Goal: Task Accomplishment & Management: Use online tool/utility

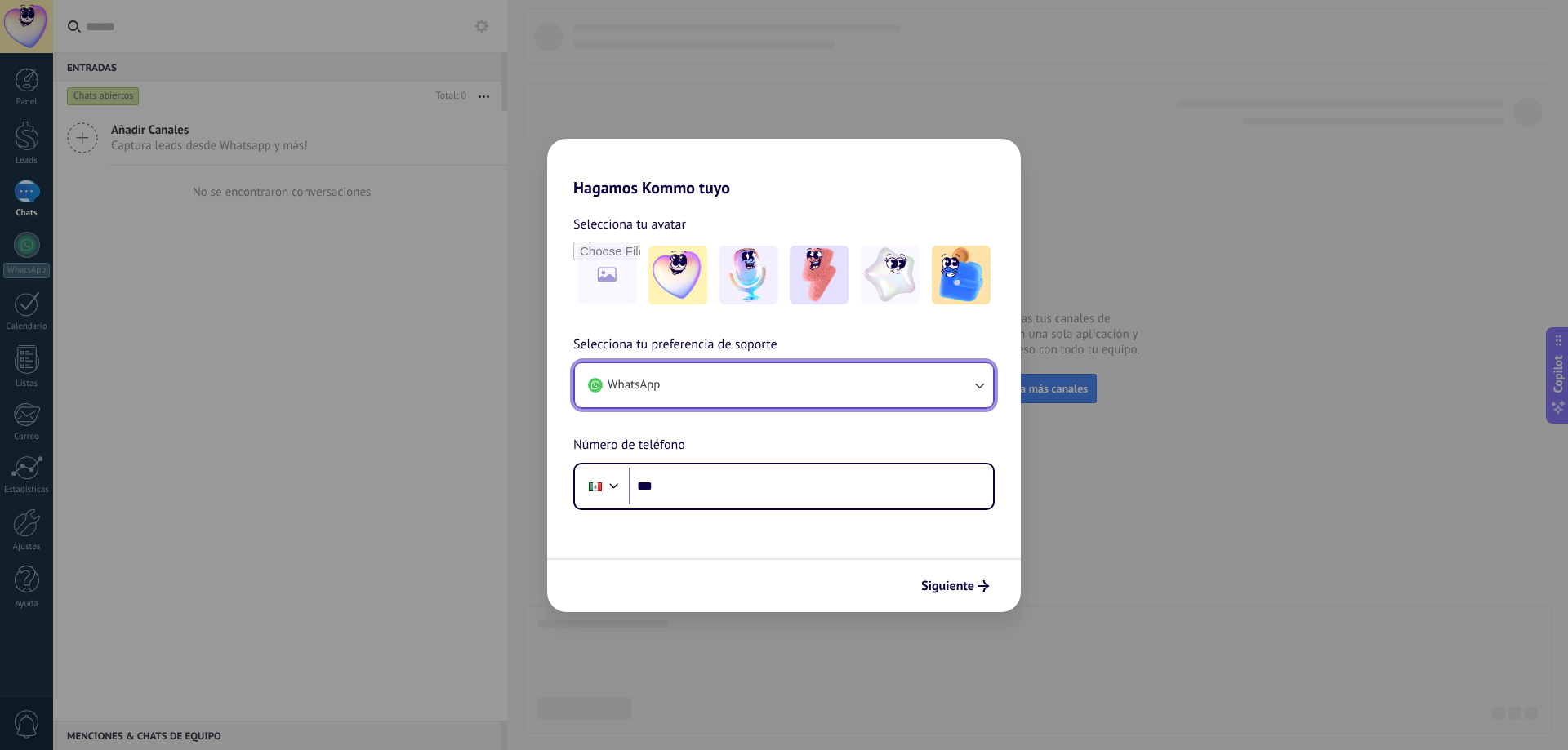
click at [977, 390] on icon "button" at bounding box center [979, 385] width 16 height 16
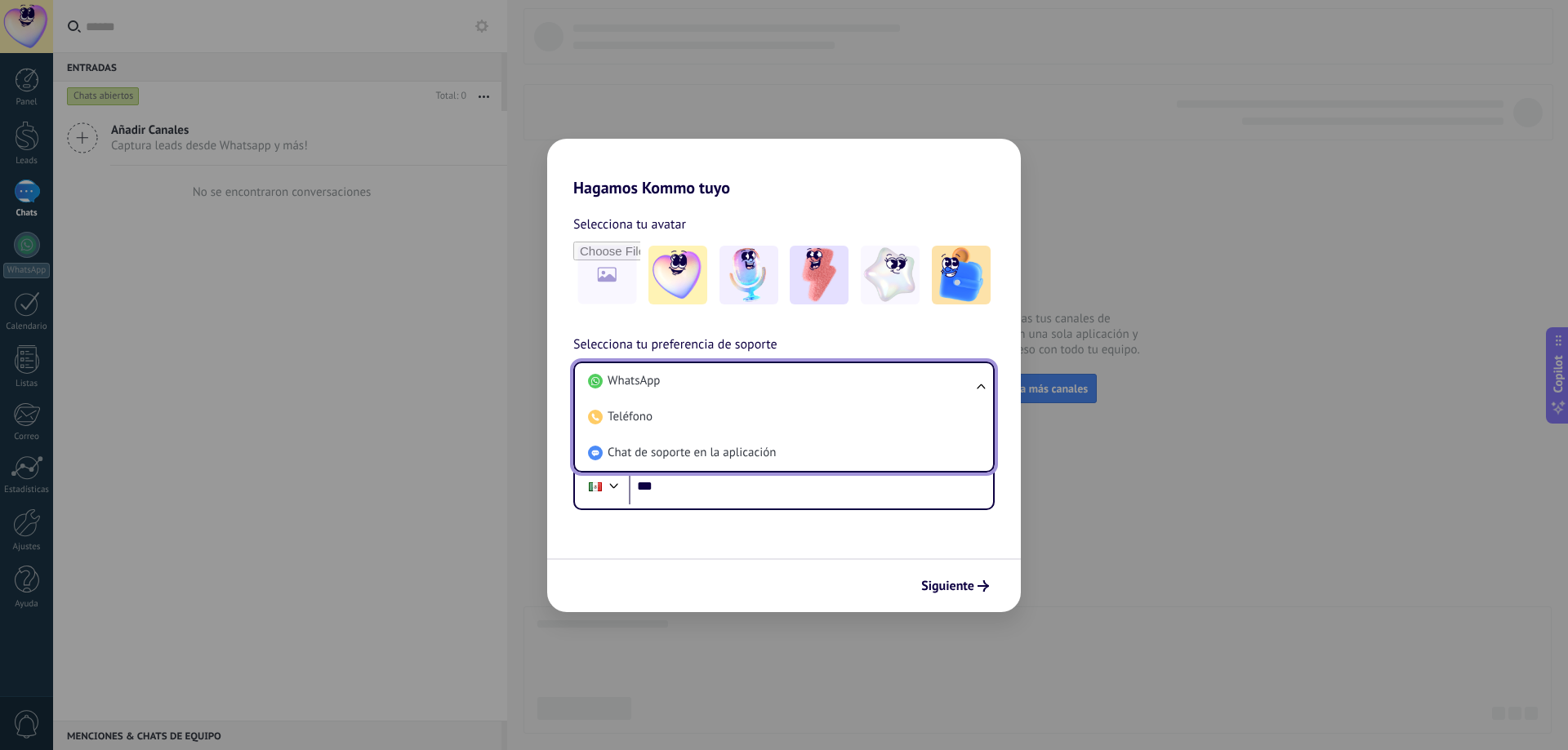
click at [962, 333] on div "Selecciona tu avatar Selecciona tu preferencia de soporte WhatsApp WhatsApp Tel…" at bounding box center [784, 354] width 473 height 313
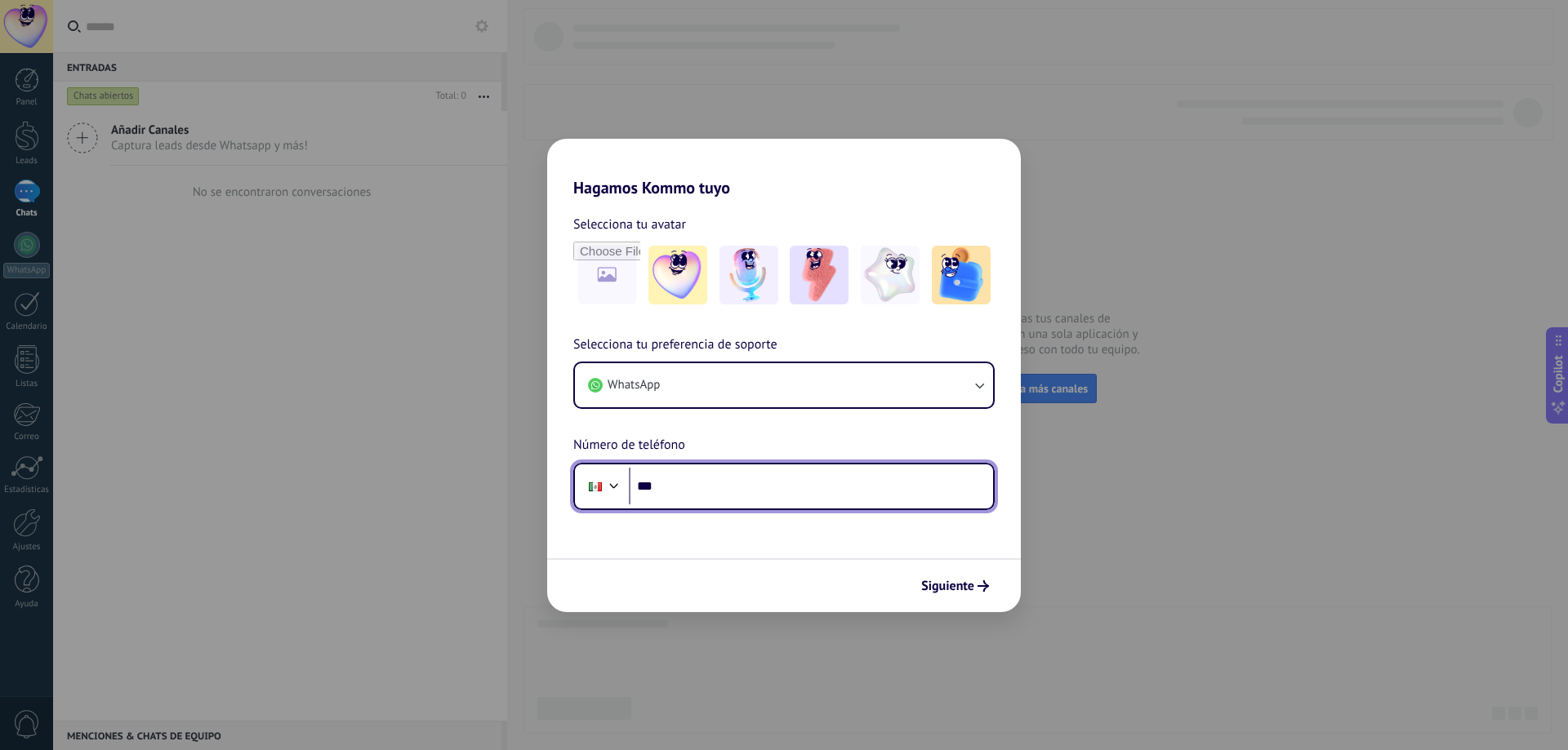
click at [769, 479] on input "***" at bounding box center [811, 486] width 364 height 37
type input "**********"
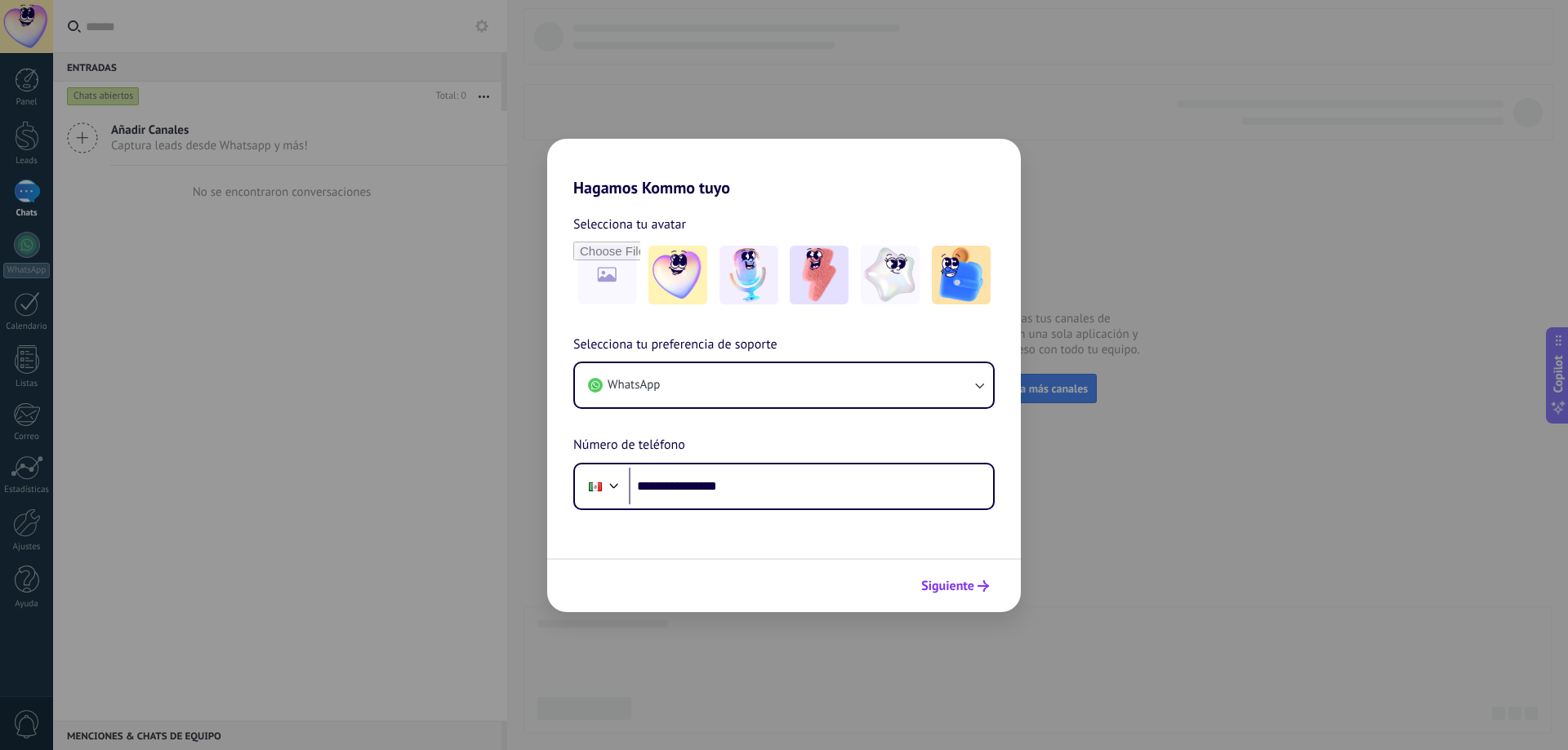
click at [960, 585] on span "Siguiente" at bounding box center [948, 586] width 53 height 12
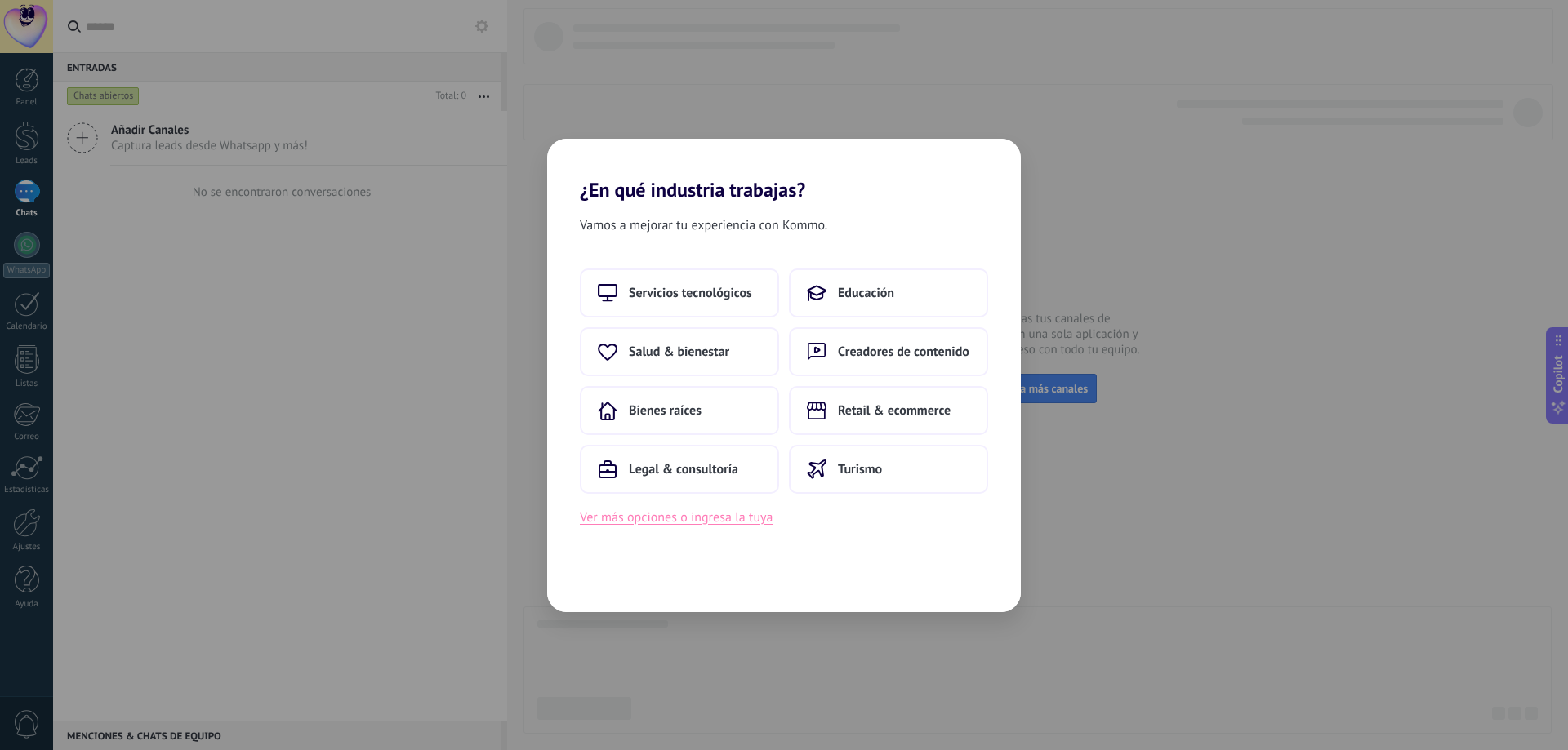
click at [657, 517] on button "Ver más opciones o ingresa la tuya" at bounding box center [677, 517] width 193 height 21
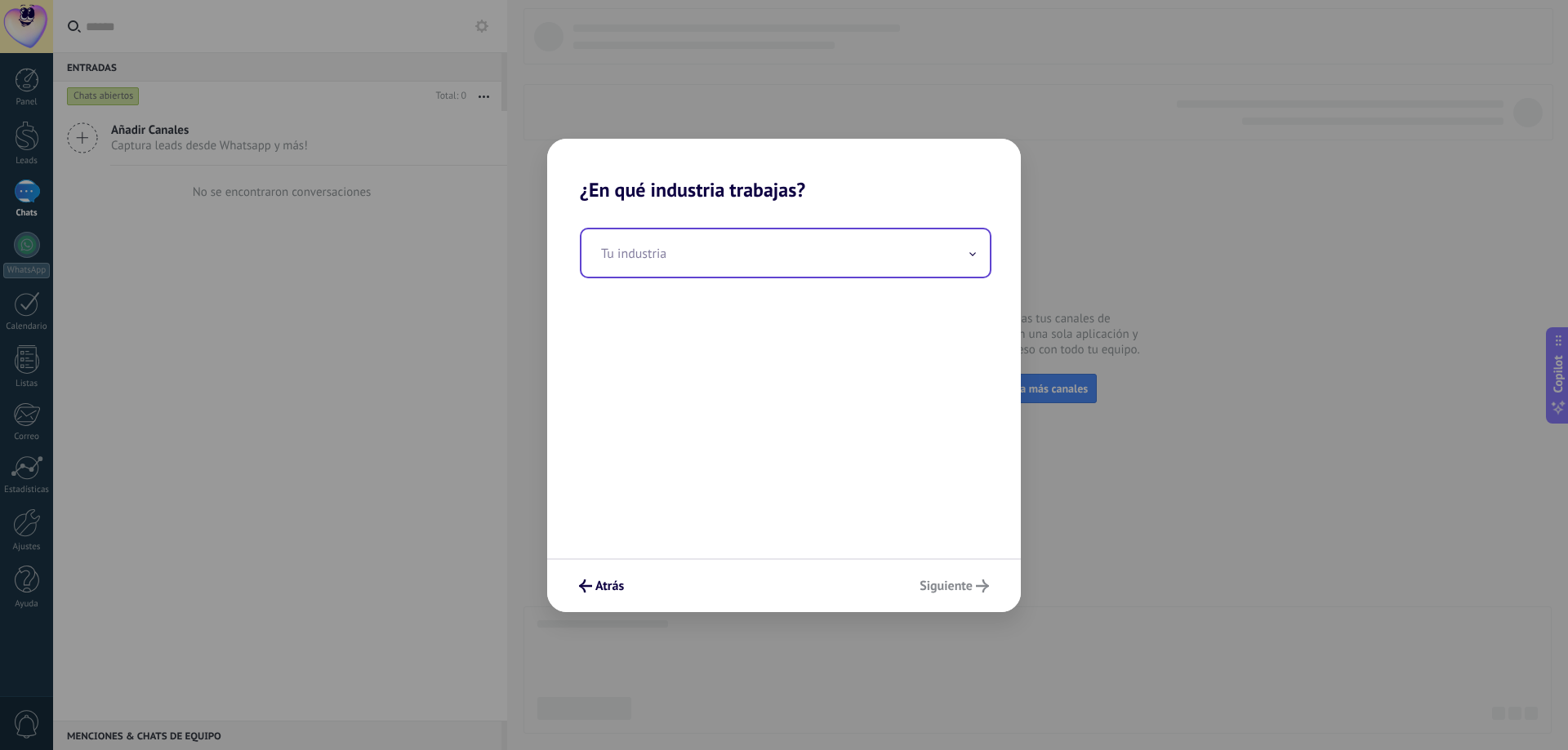
click at [718, 263] on input "text" at bounding box center [786, 253] width 408 height 47
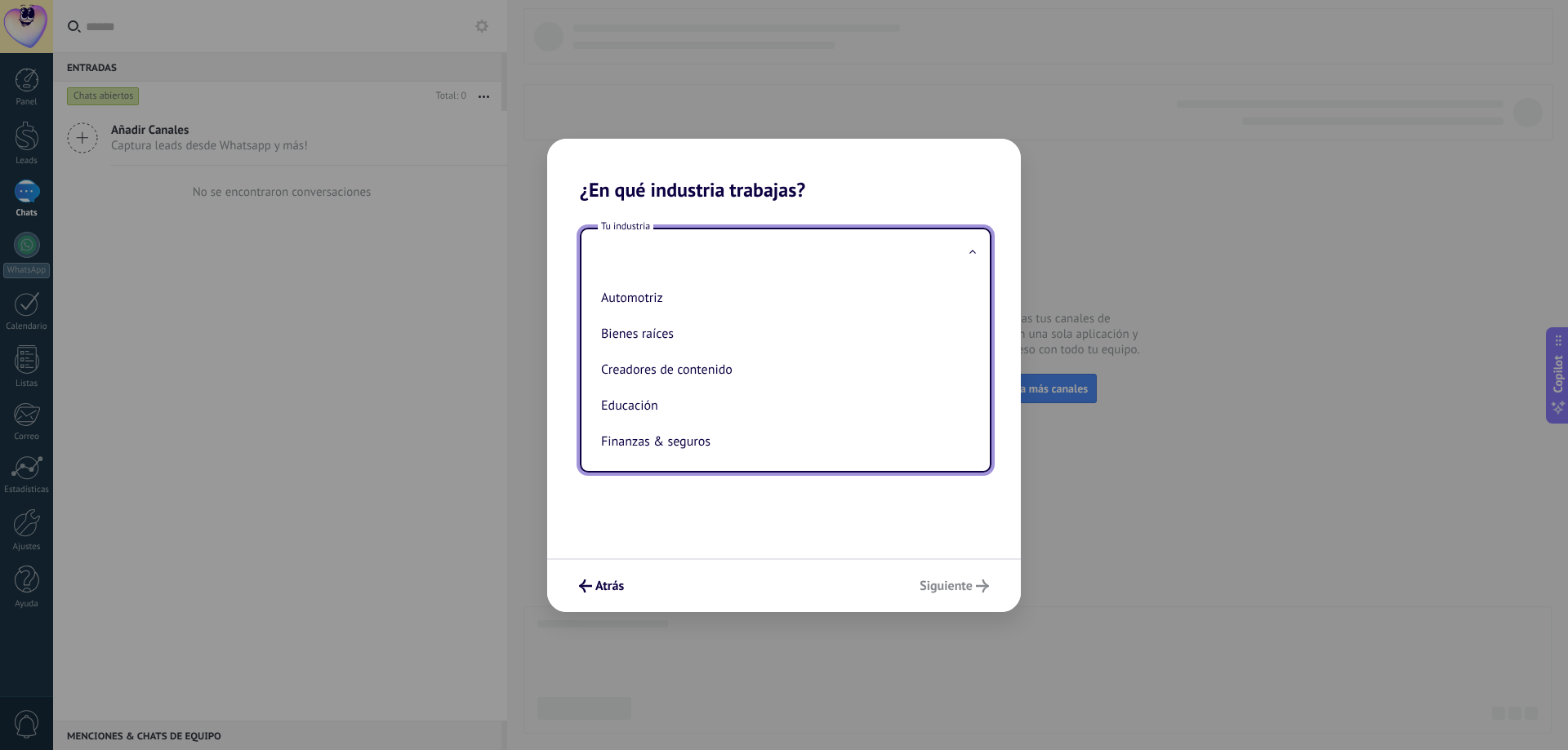
type input "*"
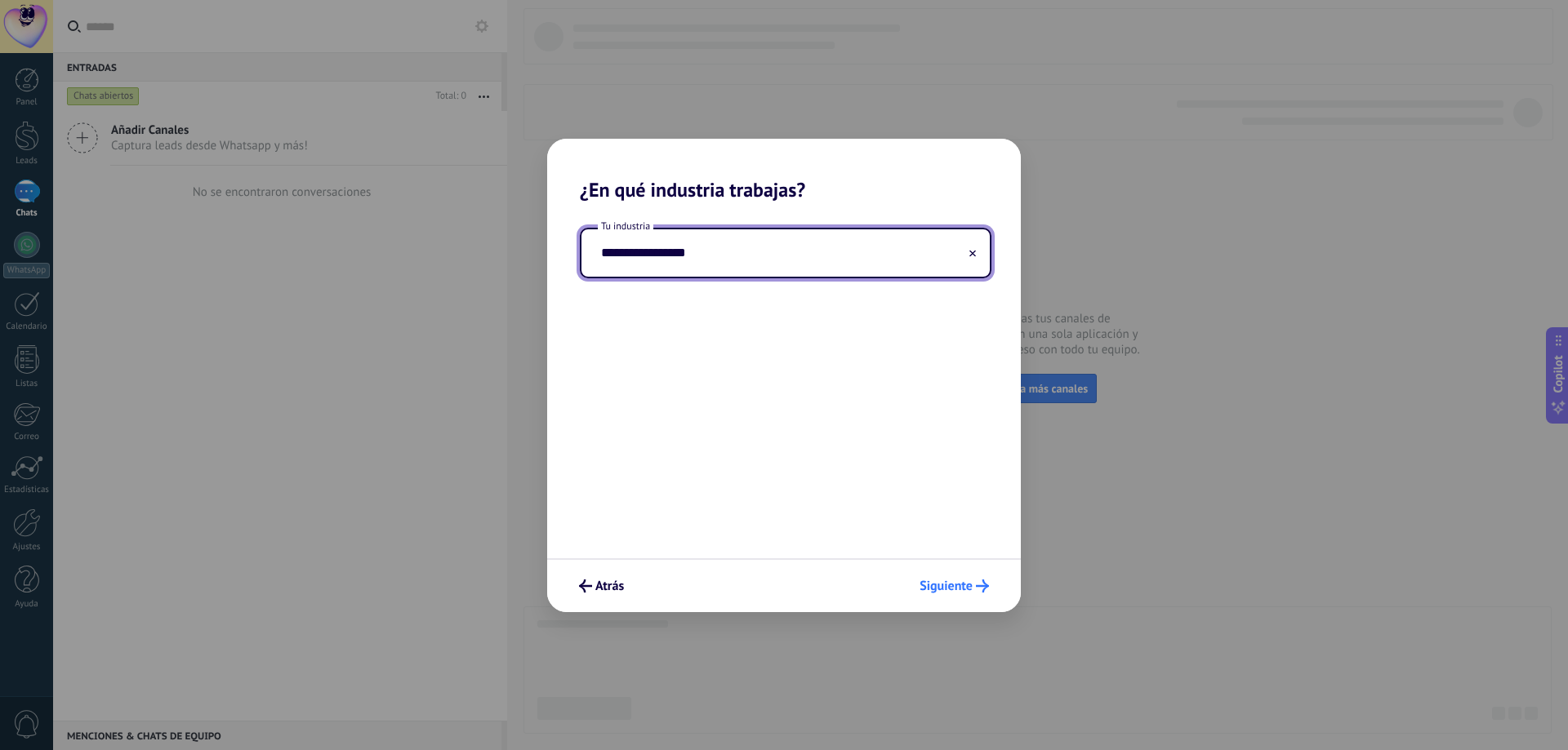
type input "**********"
click at [965, 583] on span "Siguiente" at bounding box center [946, 586] width 53 height 12
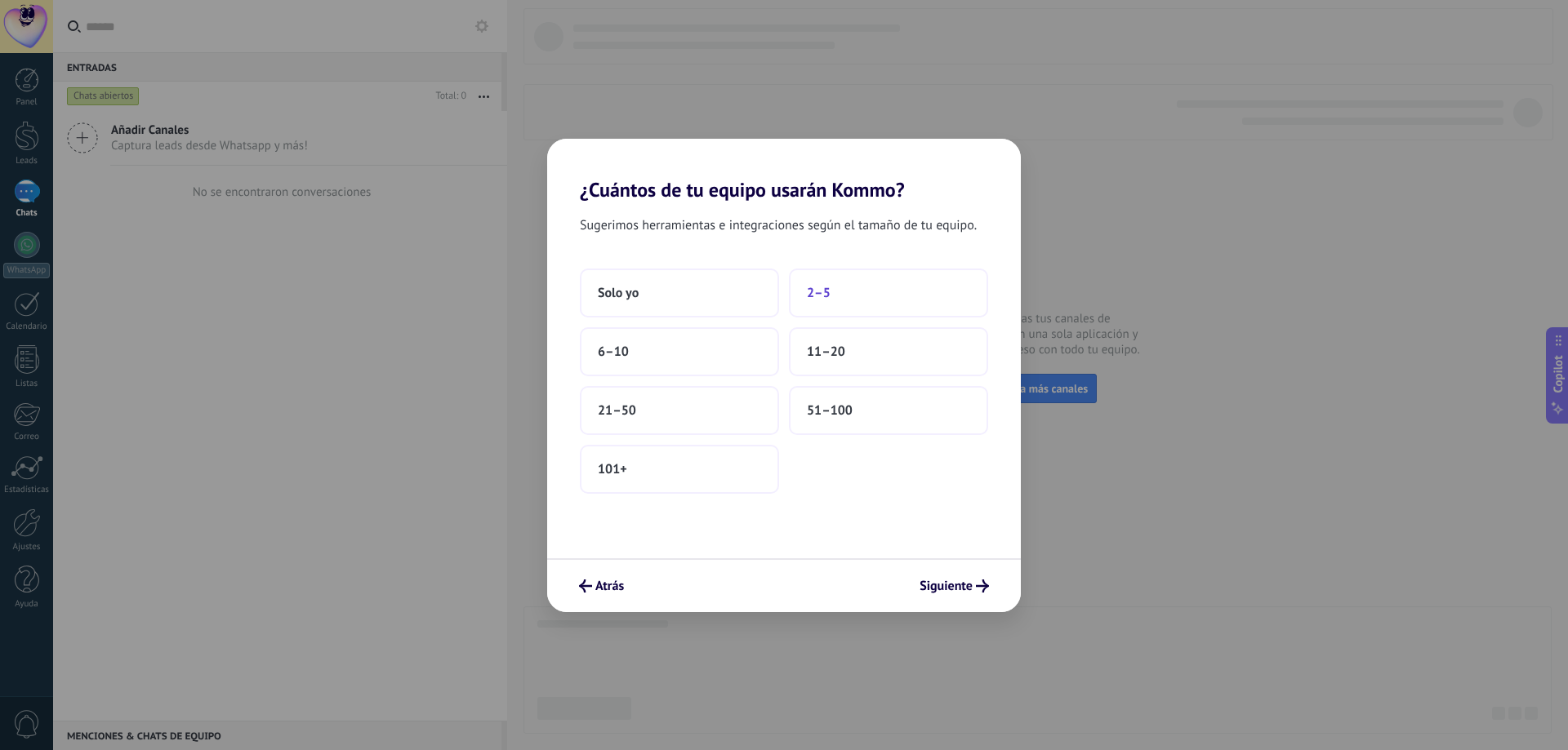
click at [831, 289] on button "2–5" at bounding box center [888, 293] width 199 height 49
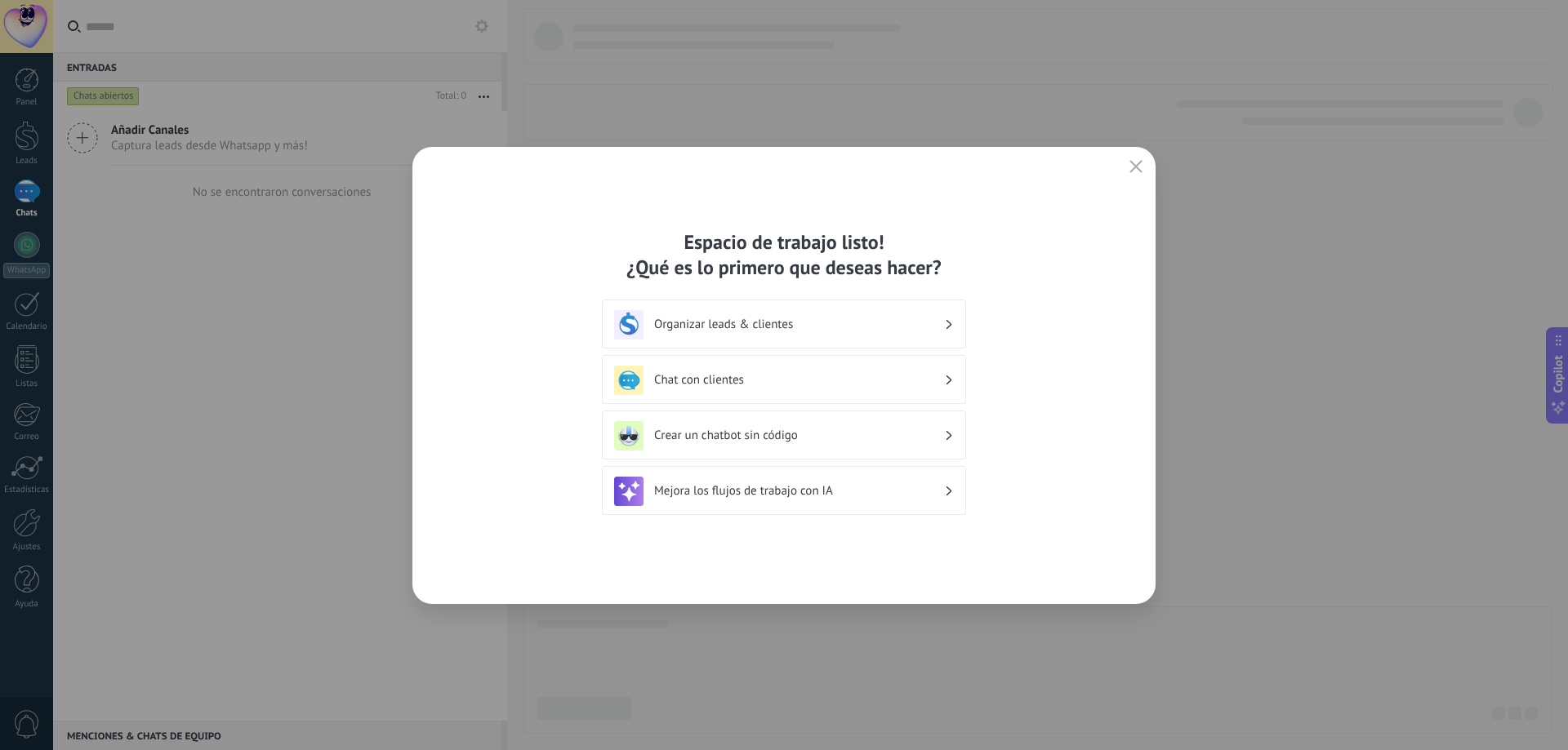
click at [736, 322] on h3 "Organizar leads & clientes" at bounding box center [799, 324] width 290 height 15
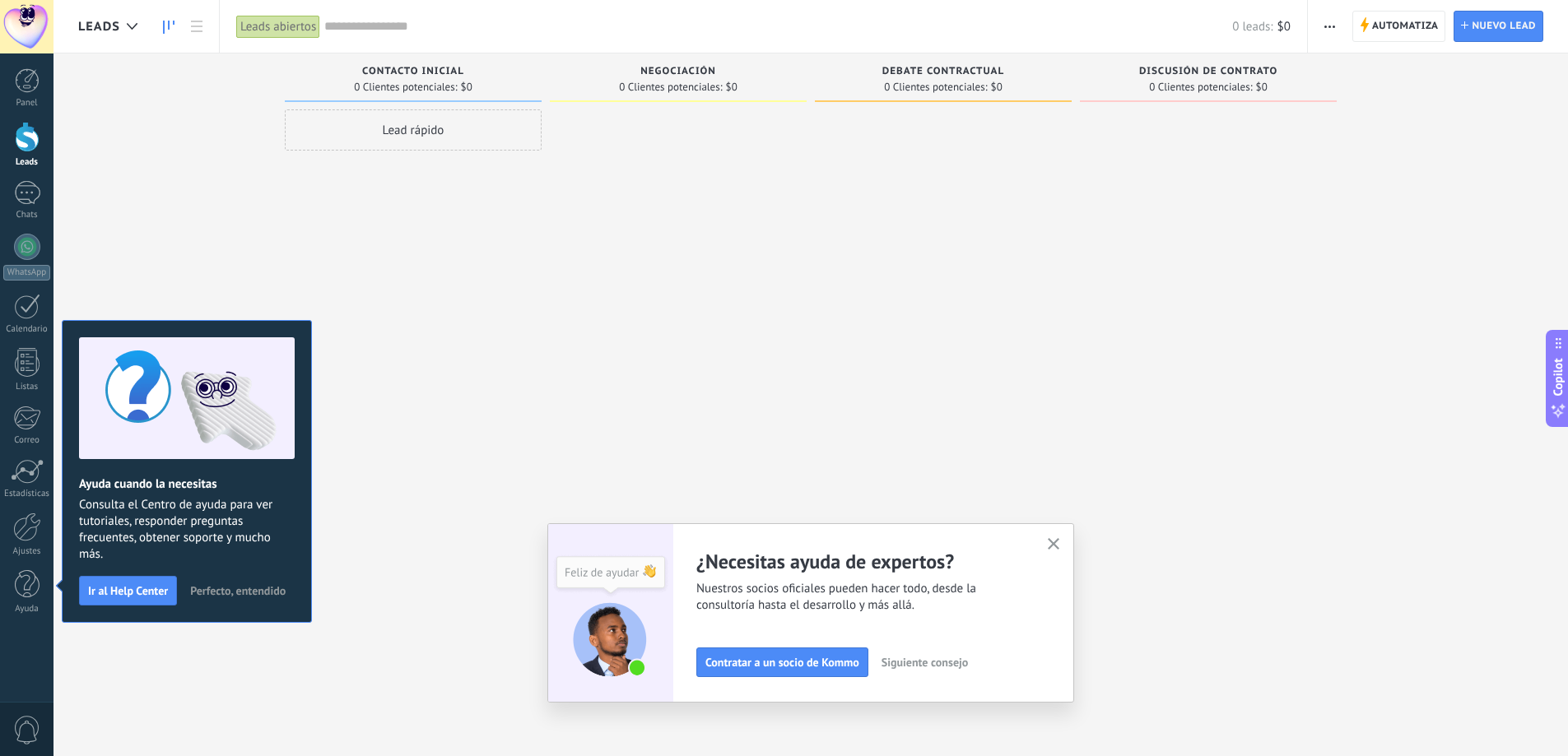
click at [251, 590] on span "Perfecto, entendido" at bounding box center [238, 591] width 95 height 12
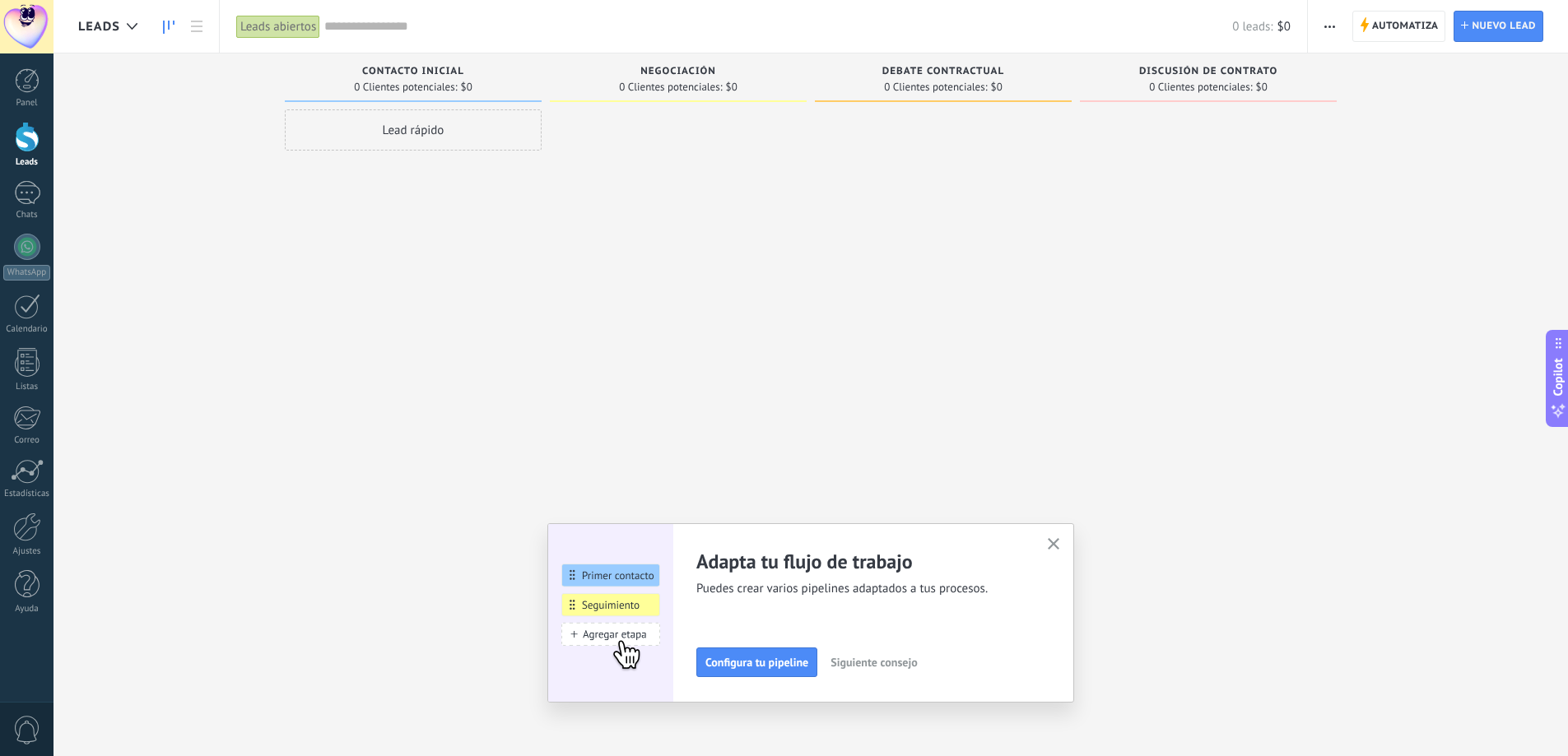
click at [879, 661] on span "Siguiente consejo" at bounding box center [873, 662] width 86 height 12
click at [852, 662] on span "Siguiente consejo" at bounding box center [872, 662] width 86 height 12
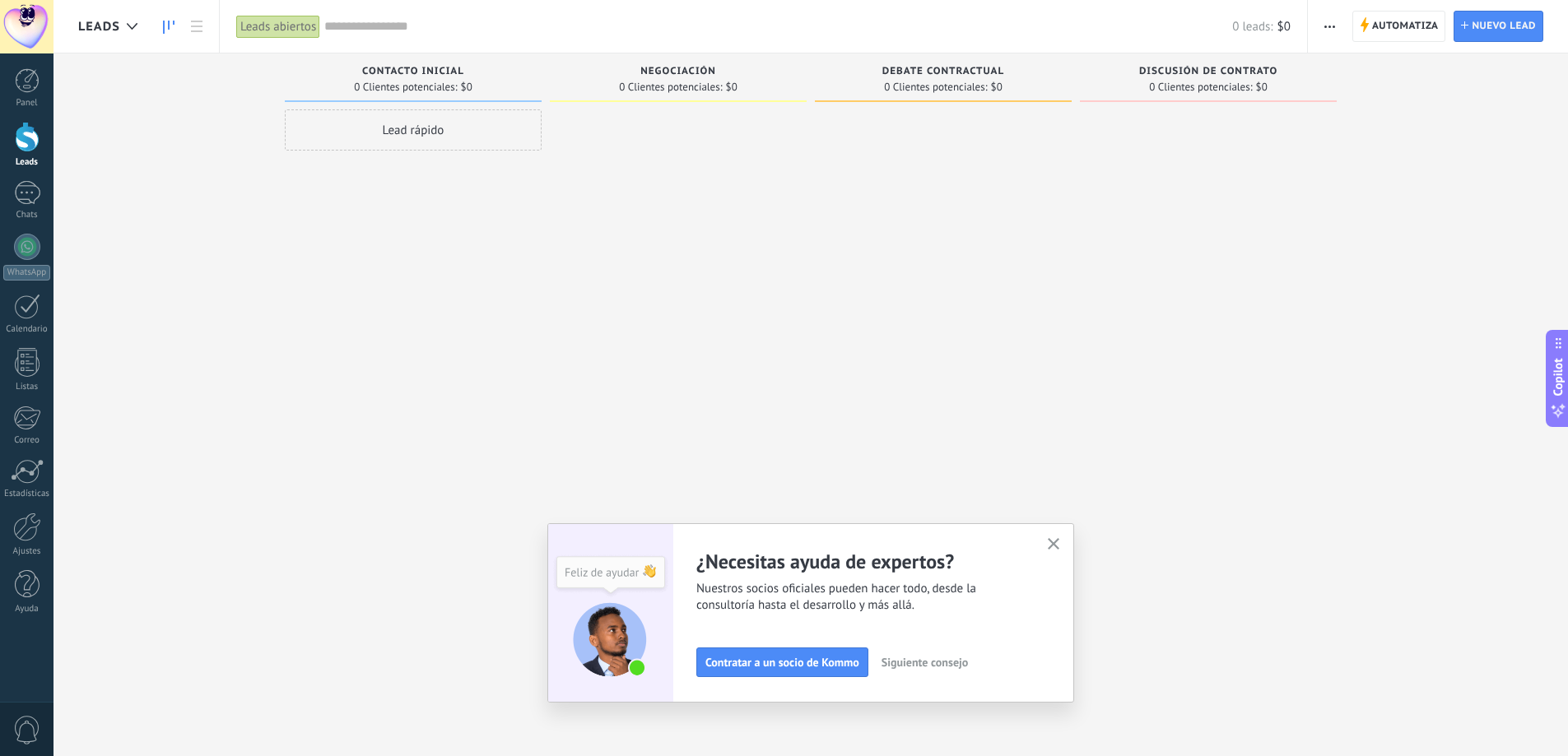
click at [1064, 537] on button "button" at bounding box center [1053, 545] width 20 height 22
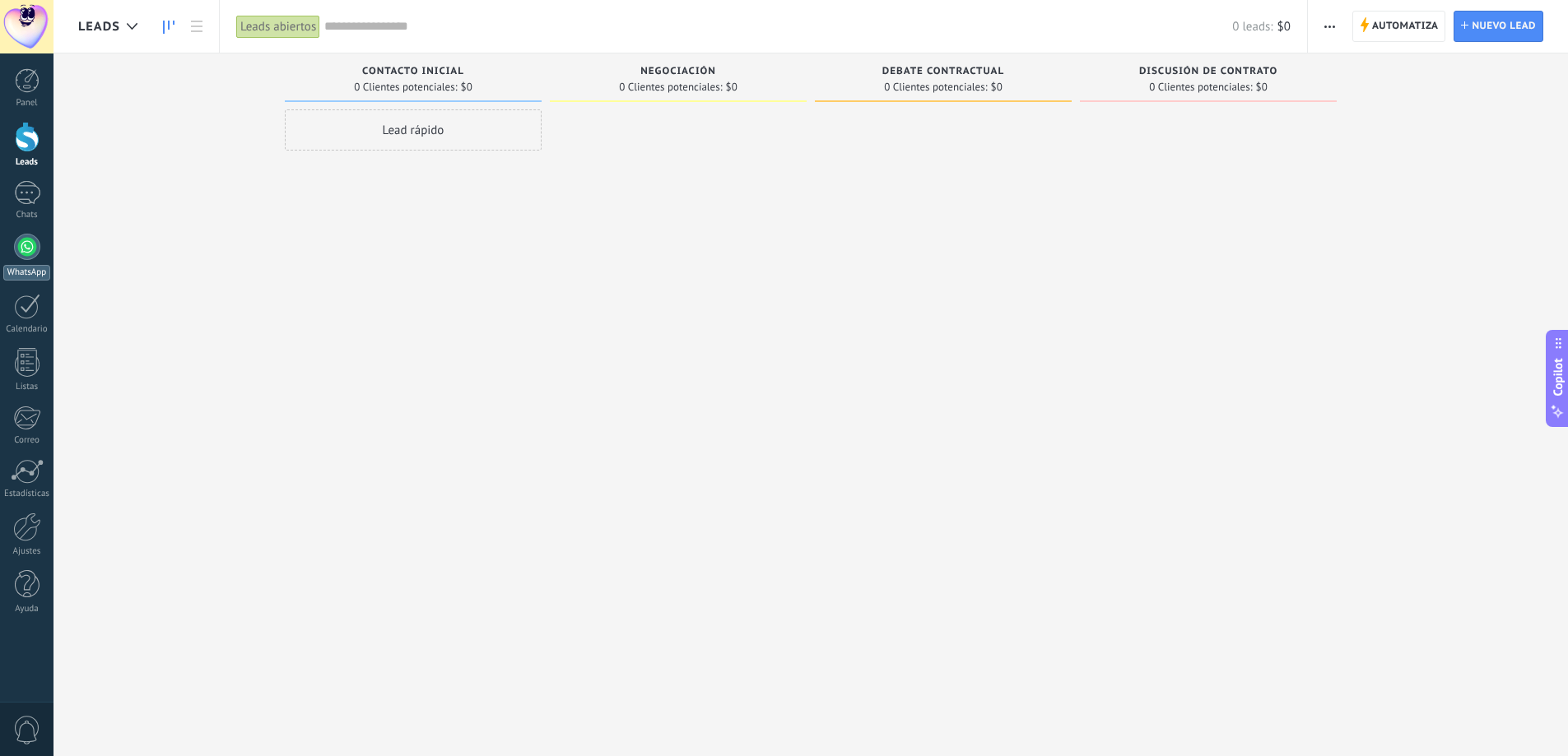
click at [27, 243] on div at bounding box center [27, 247] width 27 height 27
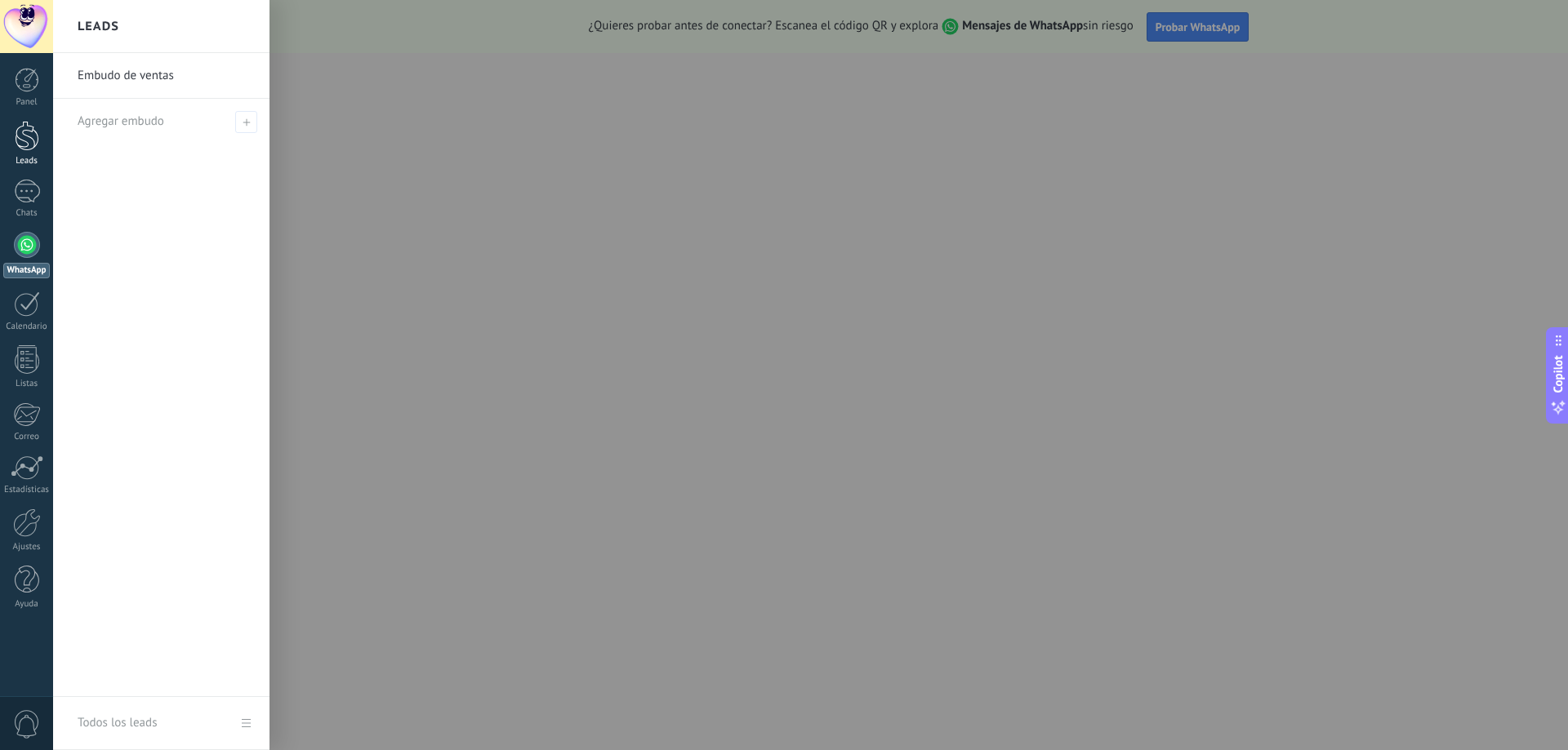
click at [22, 140] on div at bounding box center [26, 136] width 25 height 30
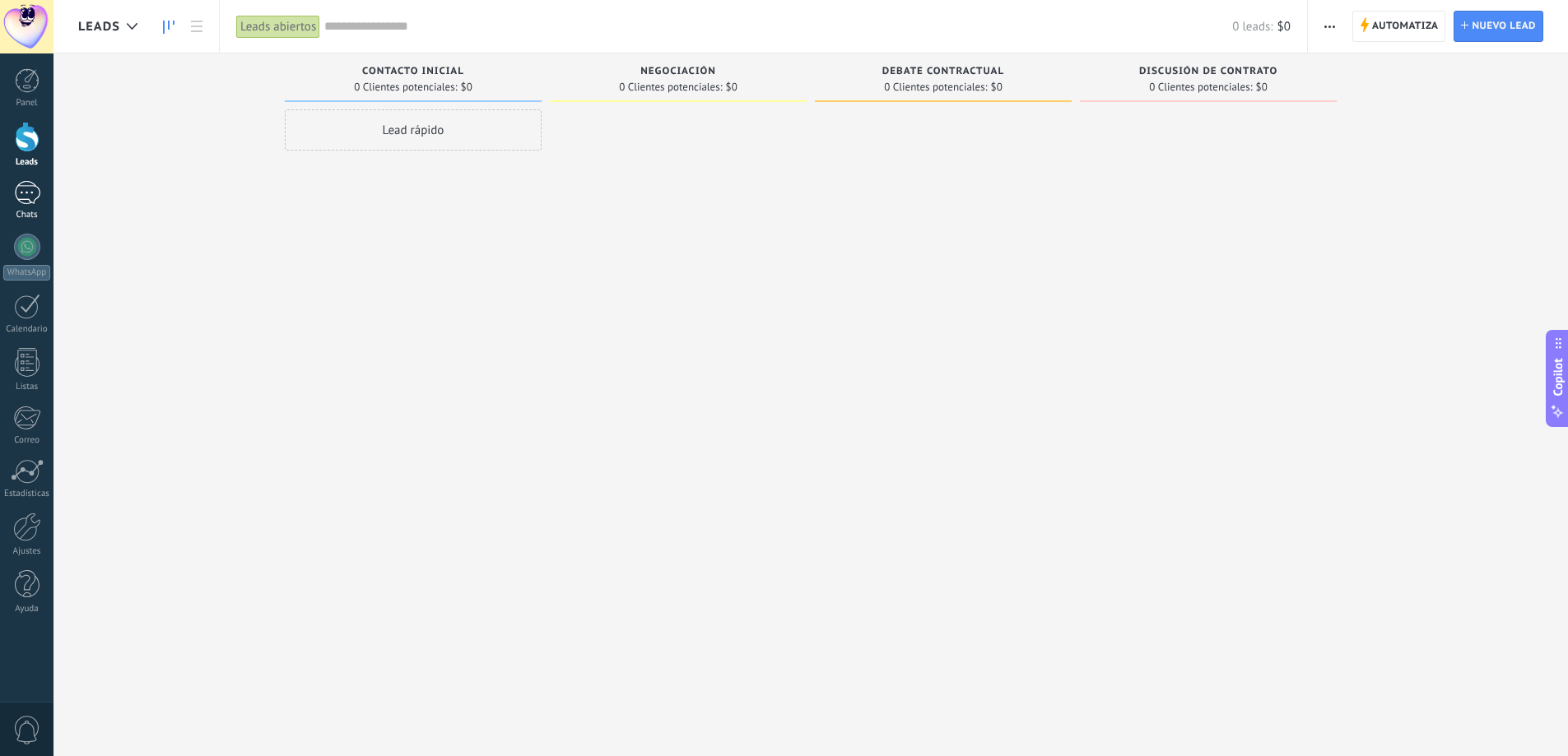
click at [28, 188] on div at bounding box center [27, 193] width 27 height 24
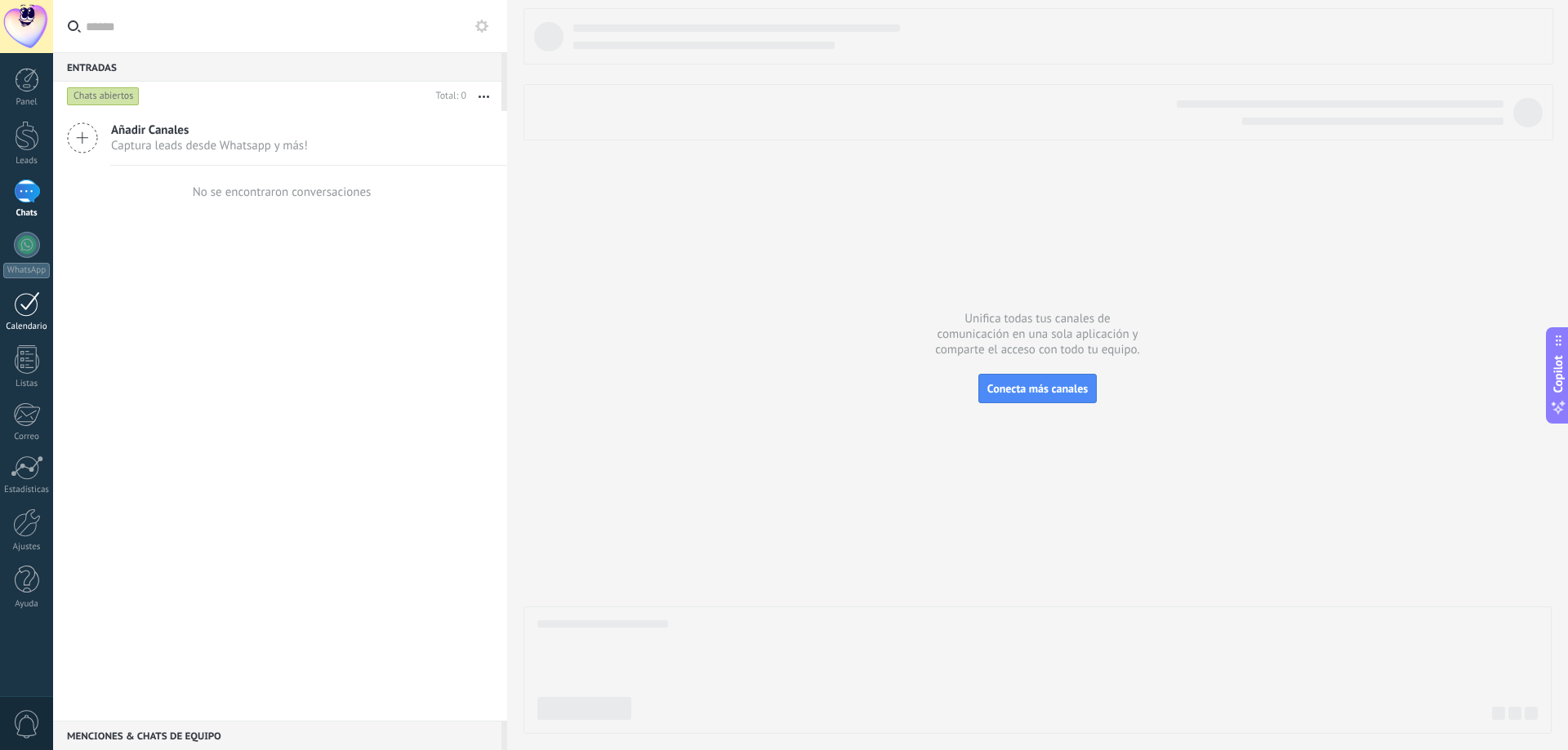
click at [29, 306] on div at bounding box center [26, 304] width 26 height 25
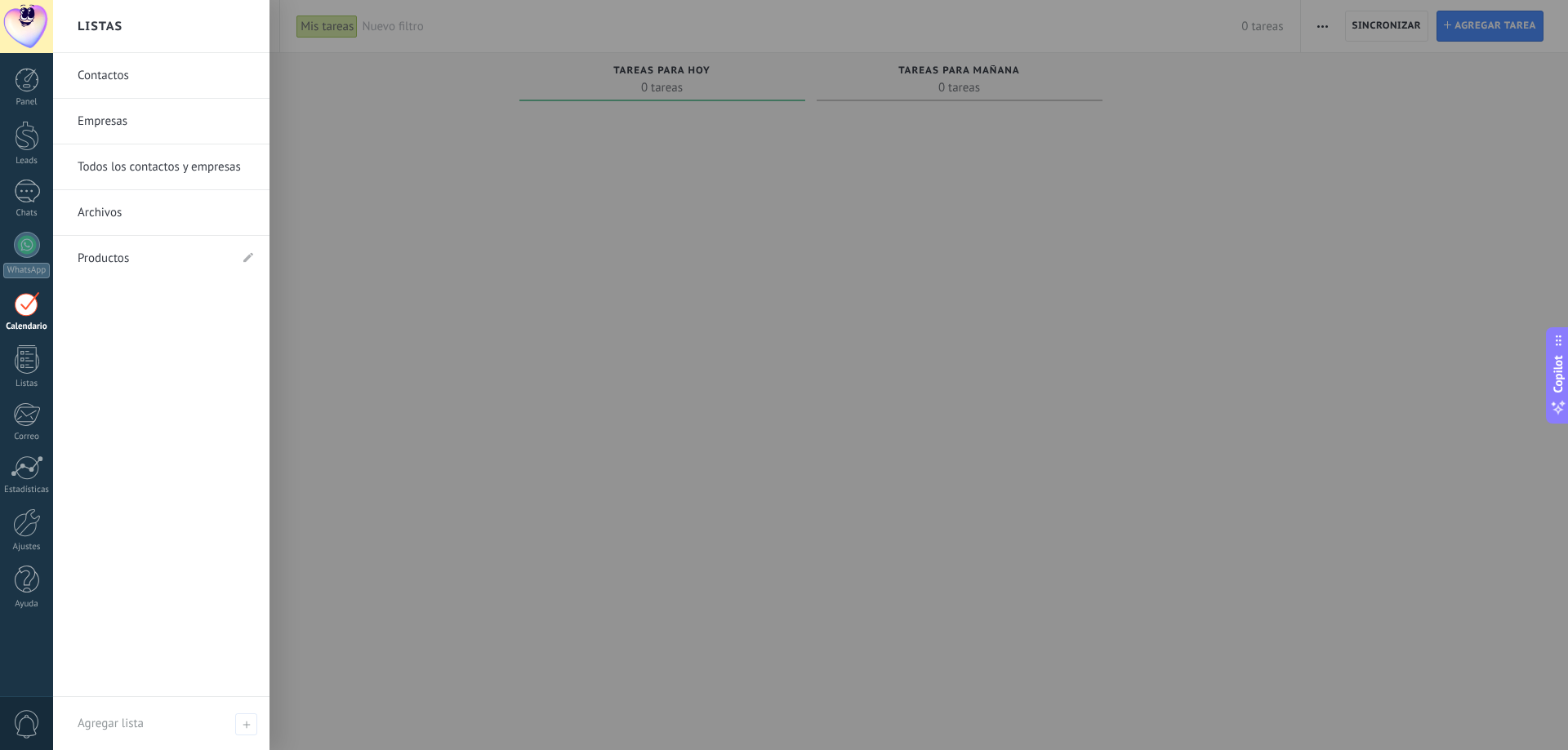
click at [112, 258] on link "Productos" at bounding box center [153, 258] width 151 height 46
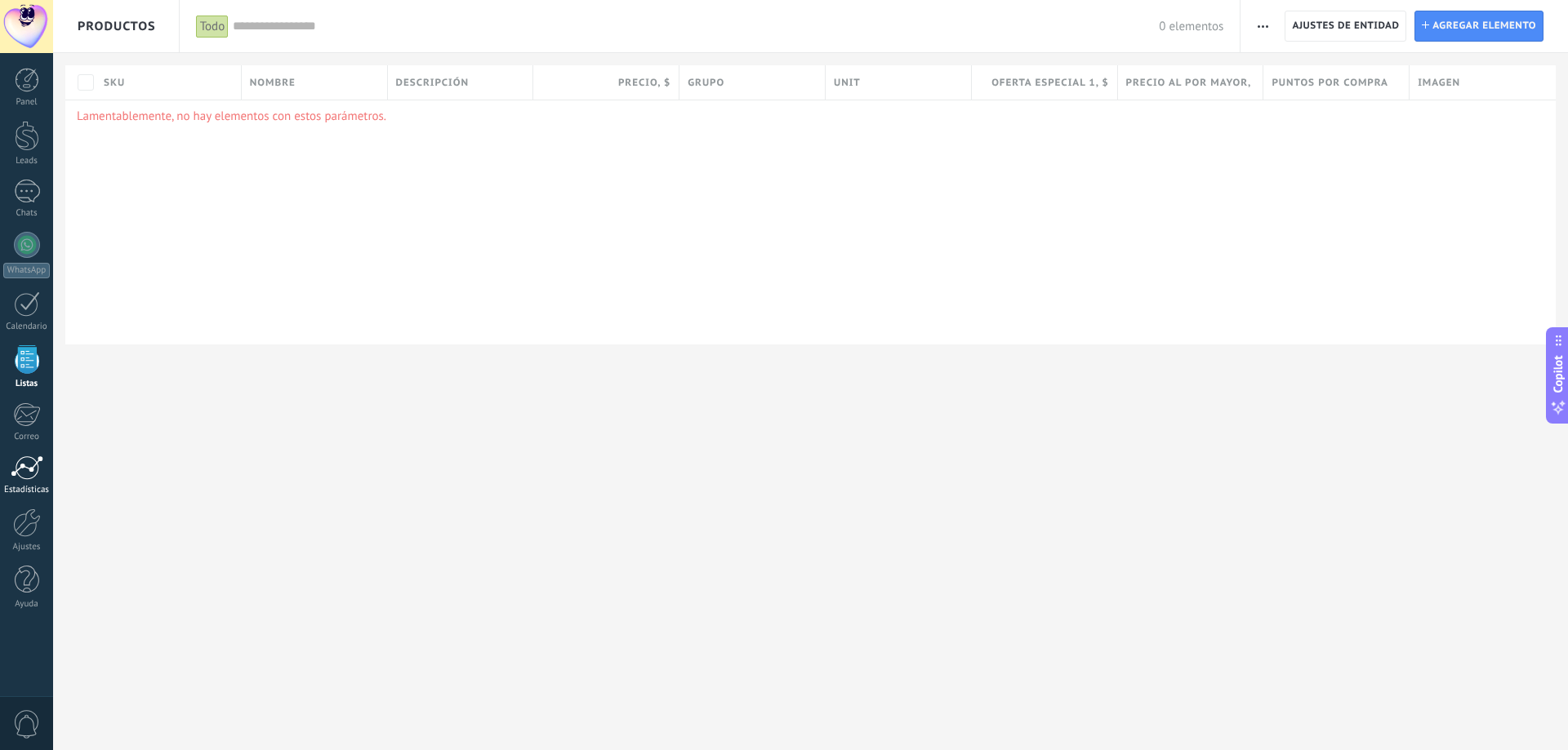
click at [31, 472] on div at bounding box center [27, 467] width 33 height 25
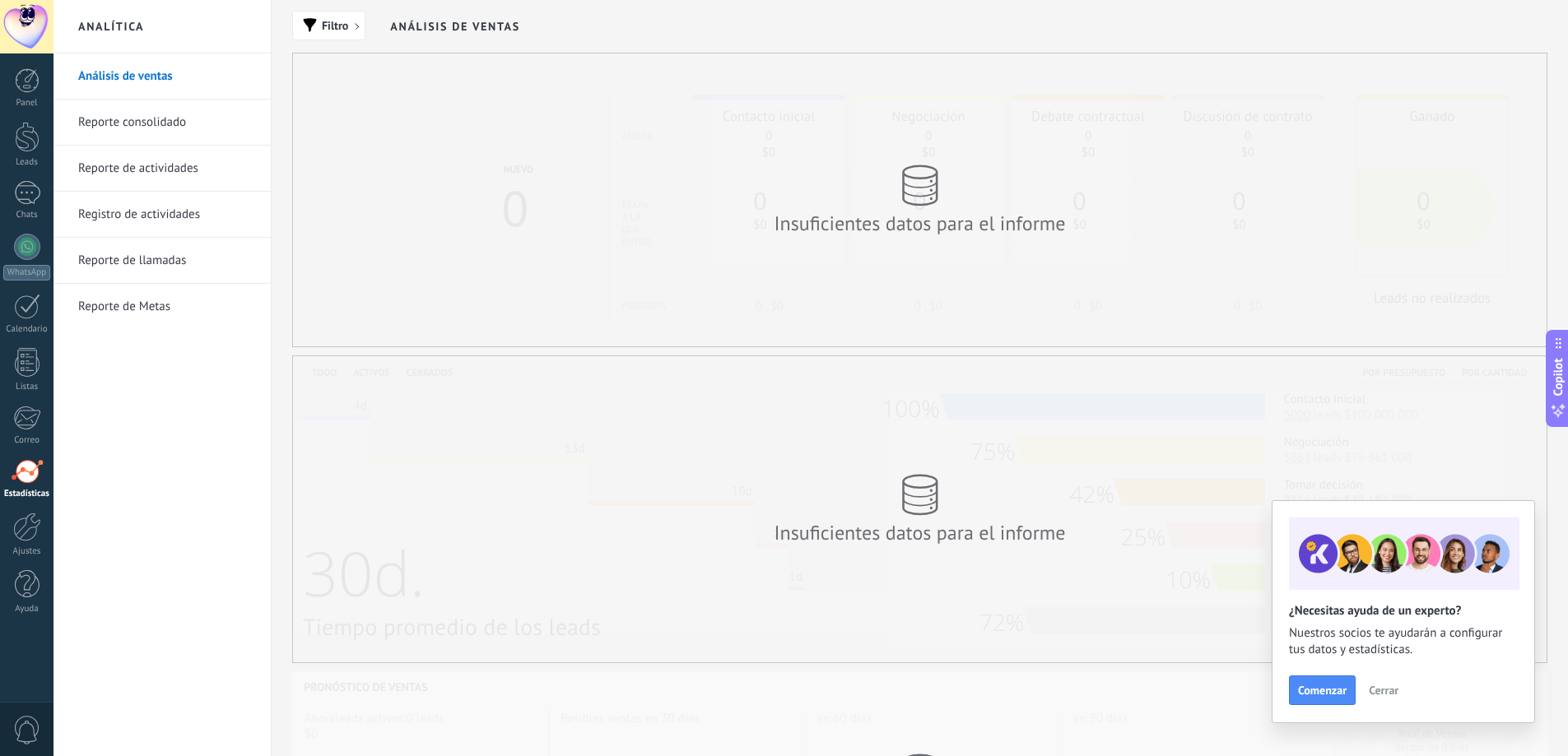
click at [1392, 688] on span "Cerrar" at bounding box center [1384, 690] width 29 height 12
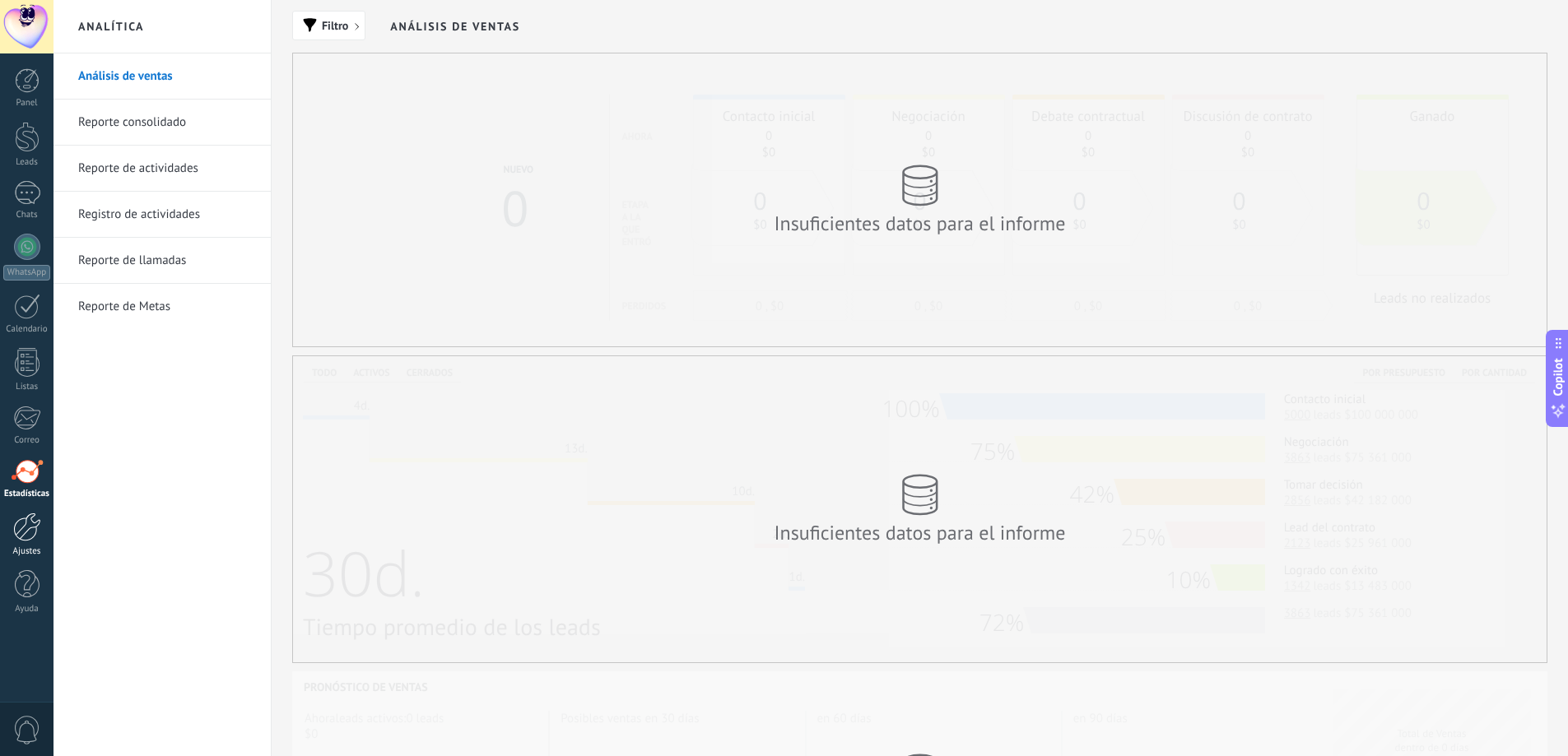
click at [21, 528] on div at bounding box center [27, 527] width 28 height 28
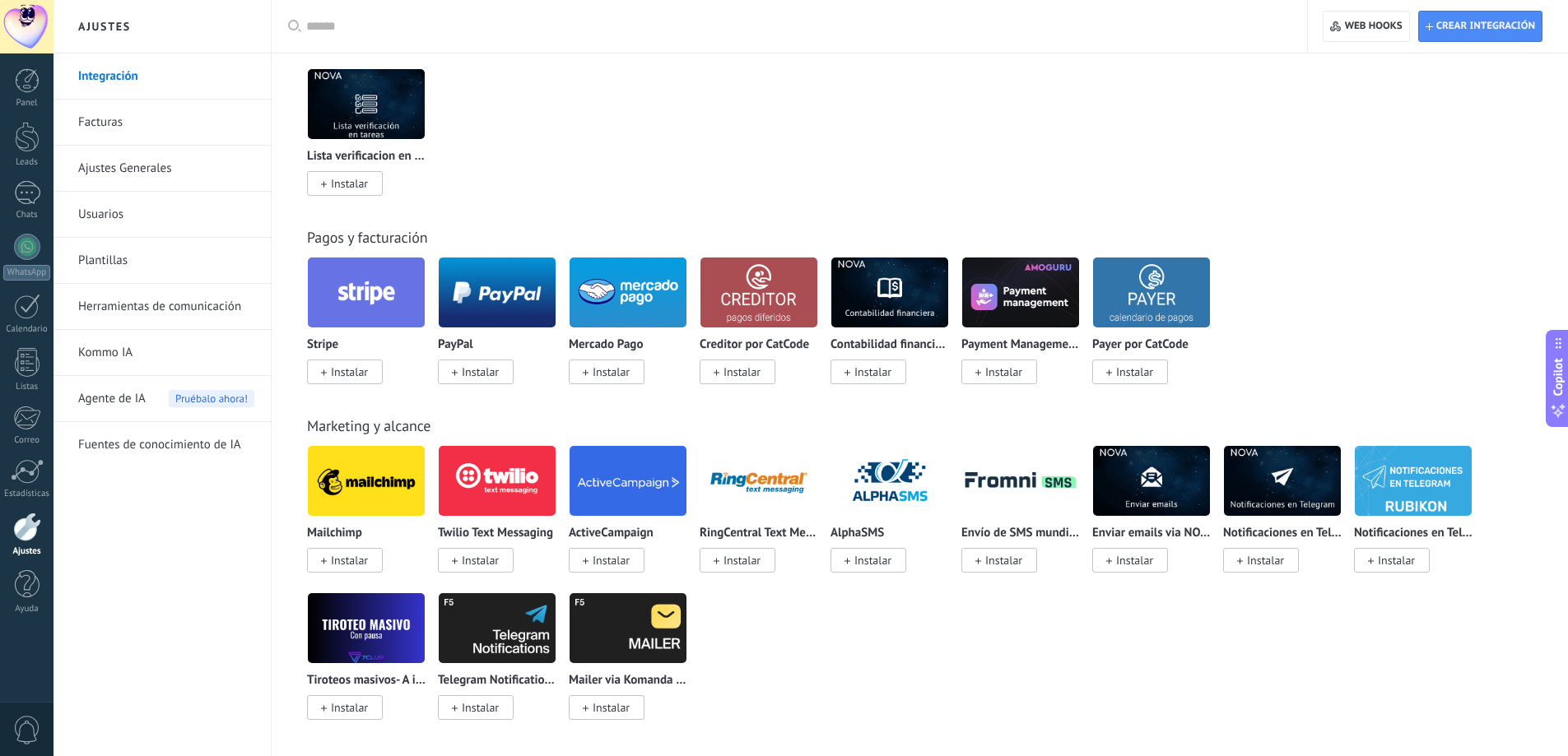
scroll to position [1975, 0]
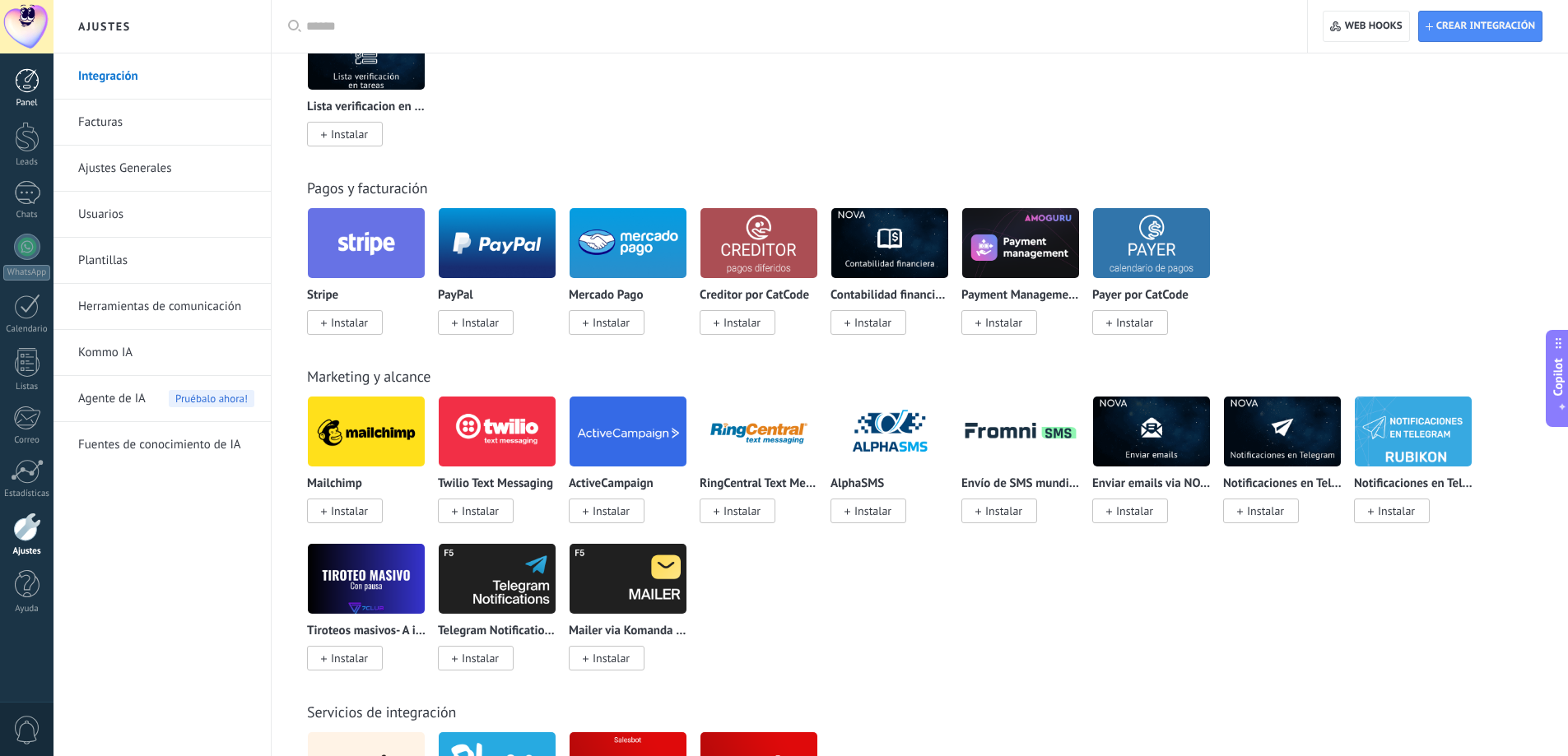
click at [26, 75] on div at bounding box center [27, 80] width 25 height 25
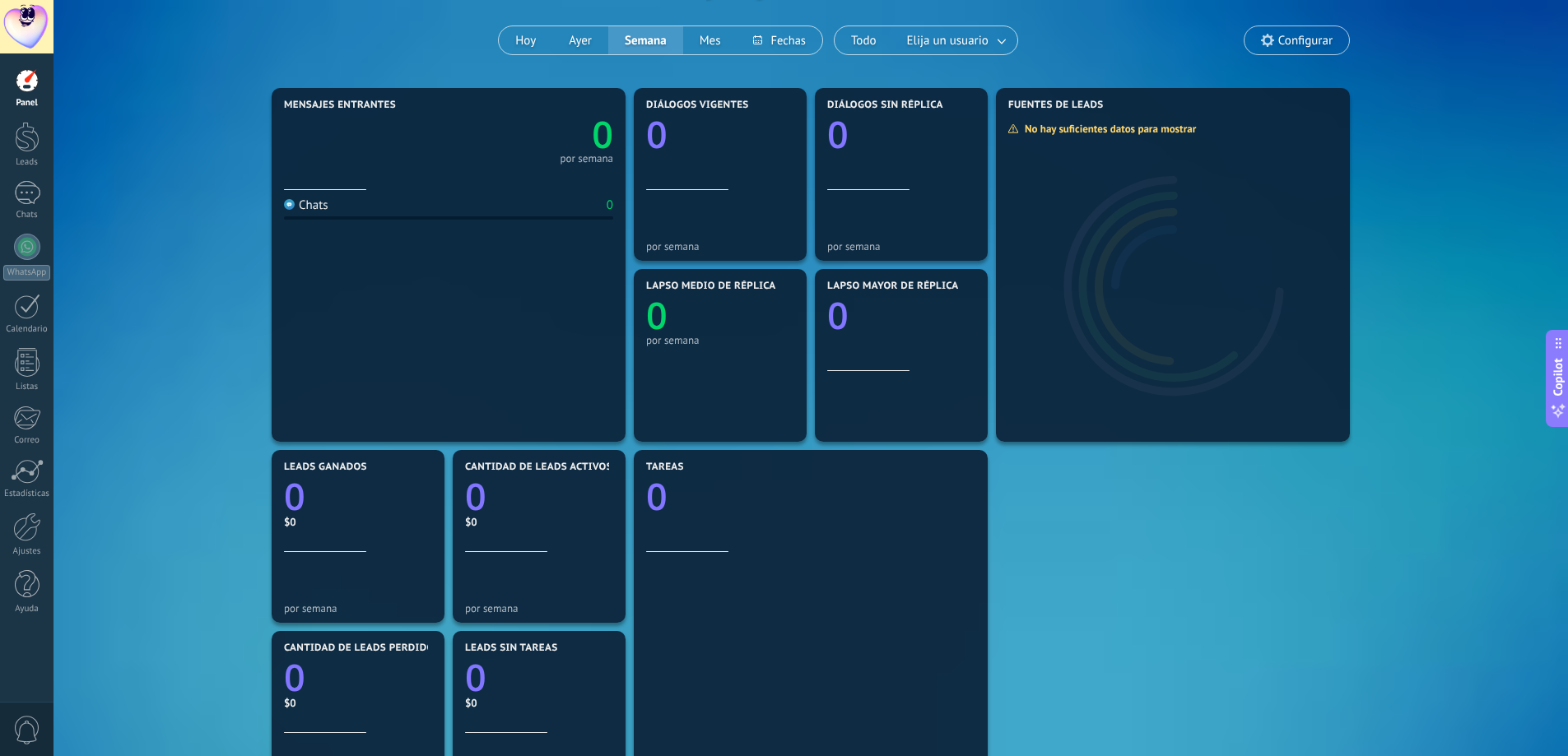
scroll to position [79, 0]
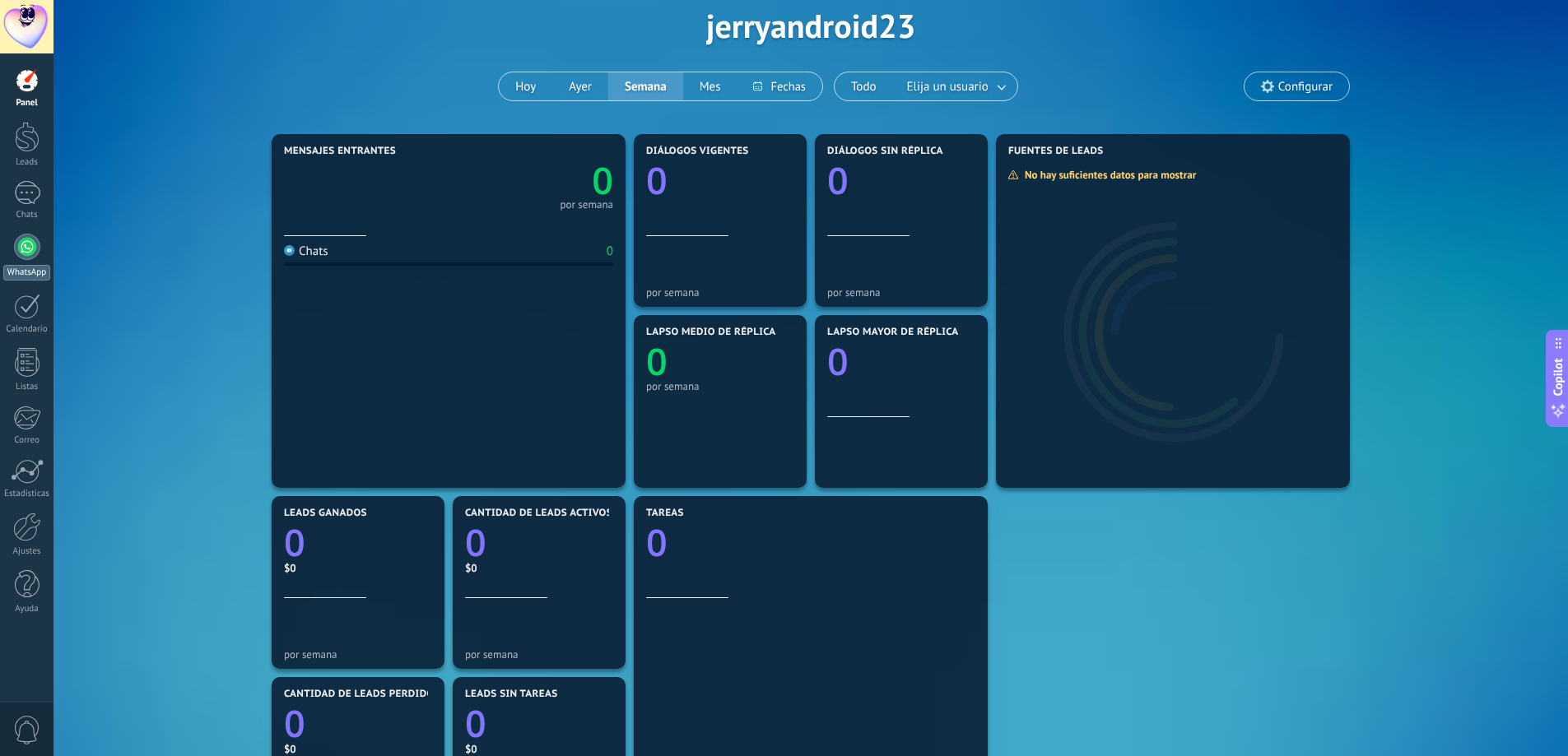
click at [33, 249] on div at bounding box center [27, 247] width 27 height 27
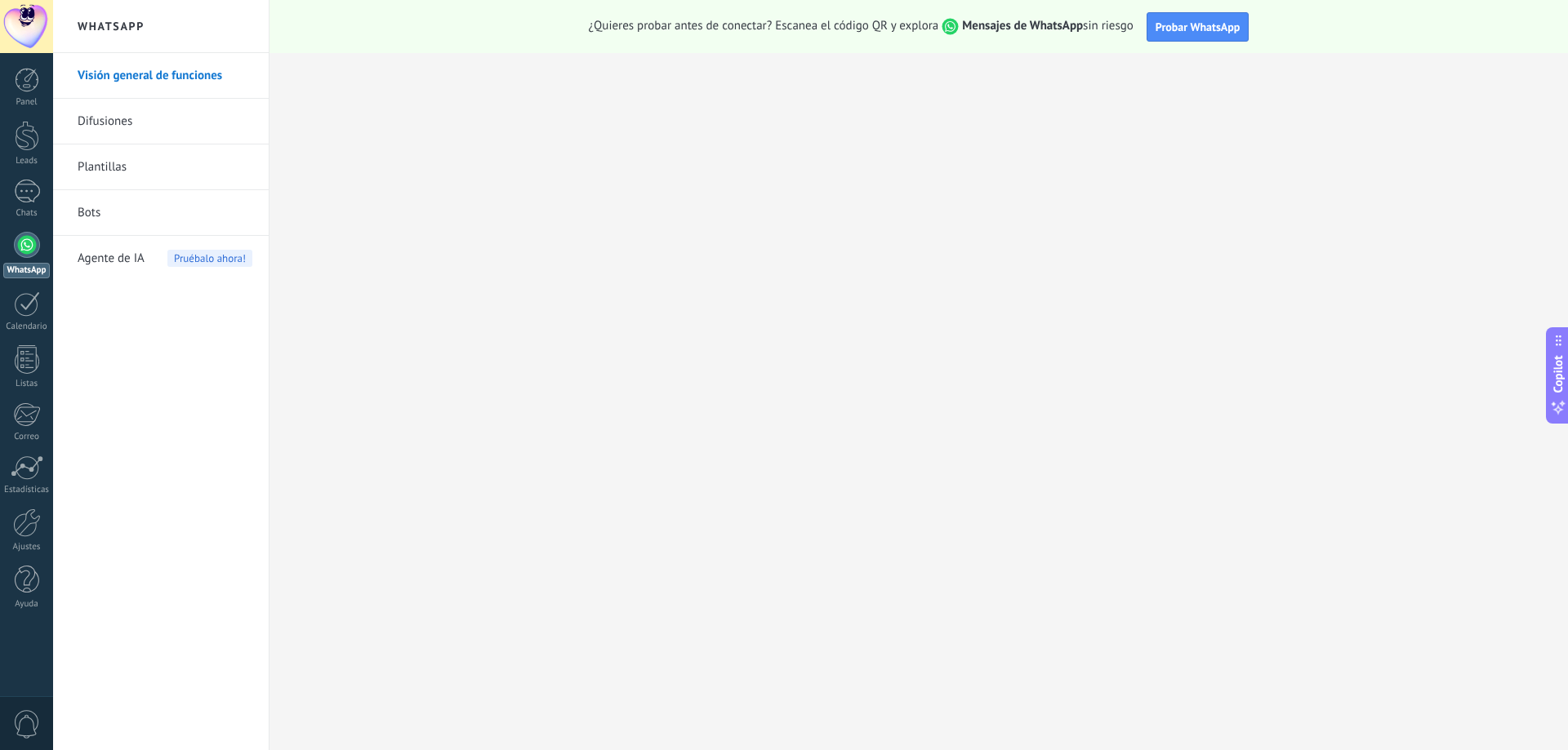
click at [115, 120] on link "Difusiones" at bounding box center [165, 122] width 175 height 46
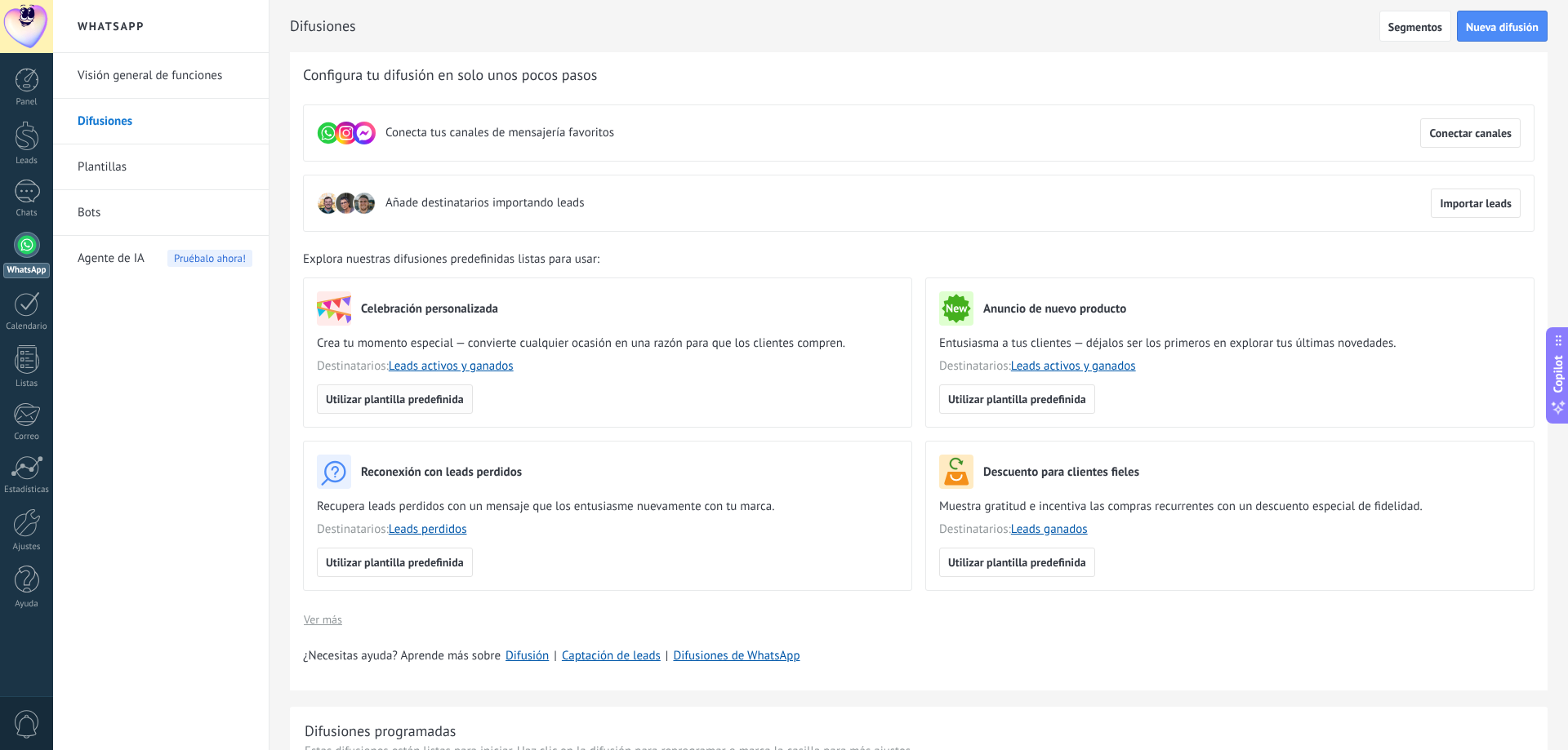
click at [413, 394] on span "Utilizar plantilla predefinida" at bounding box center [395, 399] width 138 height 12
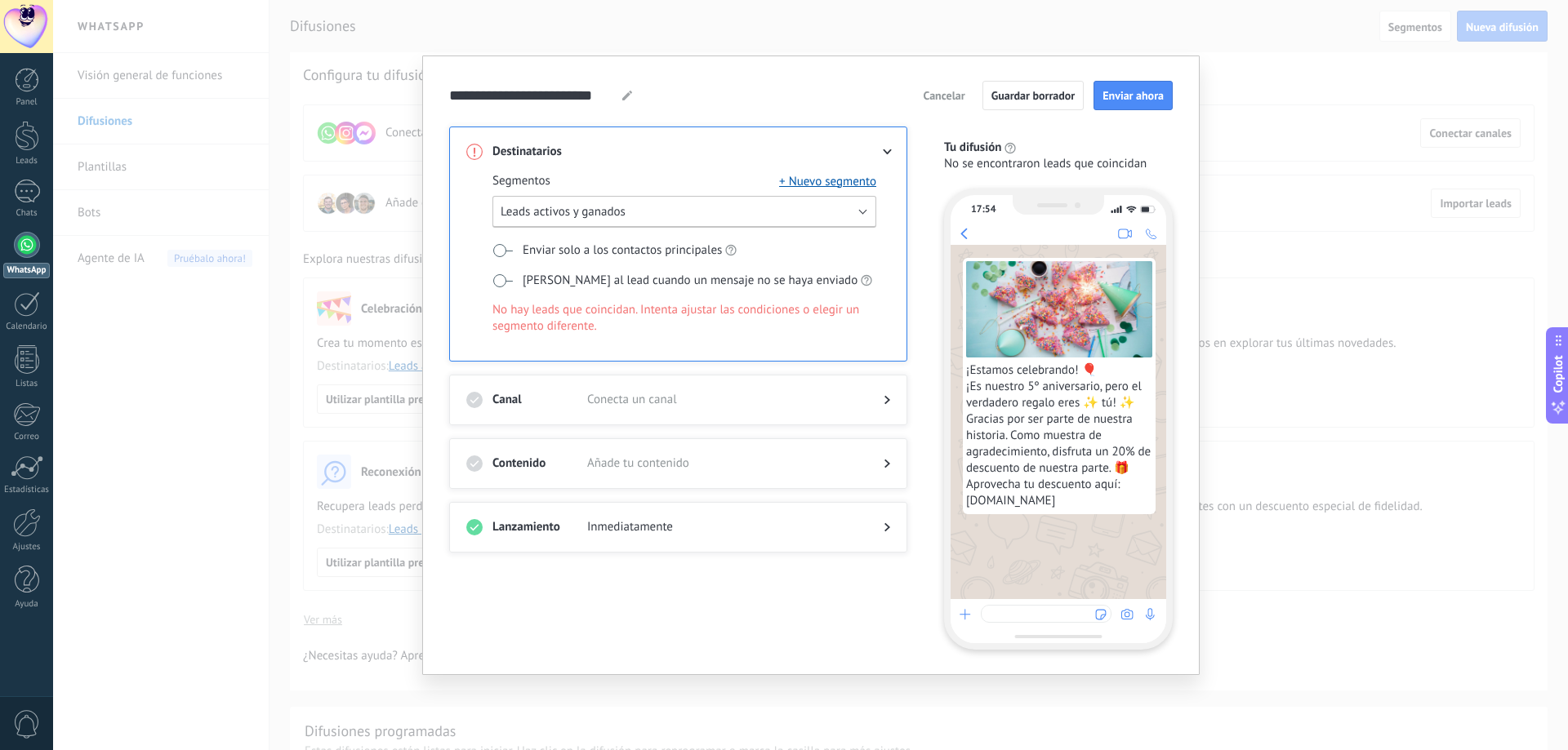
click at [860, 209] on button "Leads activos y ganados" at bounding box center [685, 211] width 384 height 32
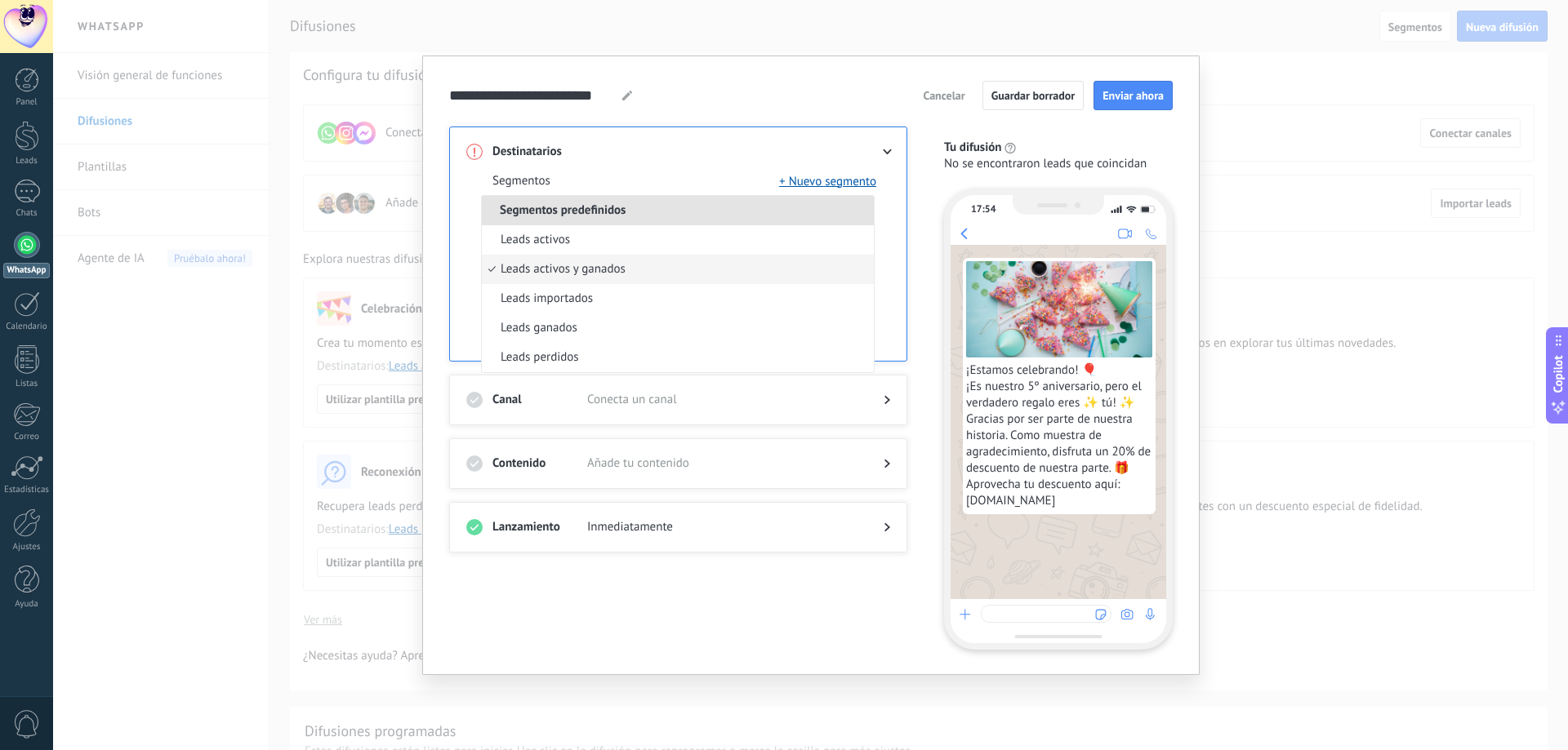
click at [947, 97] on span "Cancelar" at bounding box center [944, 96] width 42 height 12
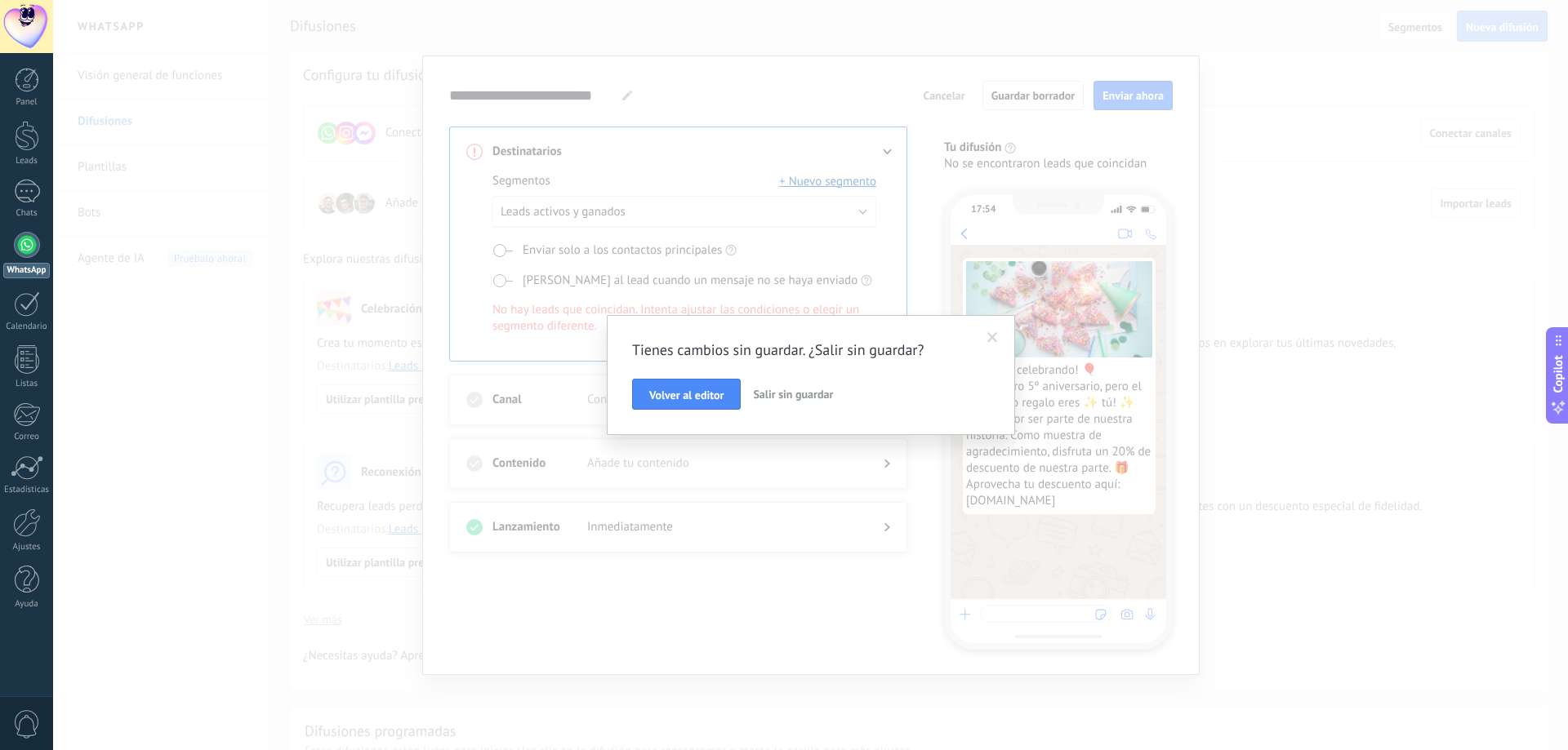
click at [797, 385] on button "Salir sin guardar" at bounding box center [793, 394] width 93 height 31
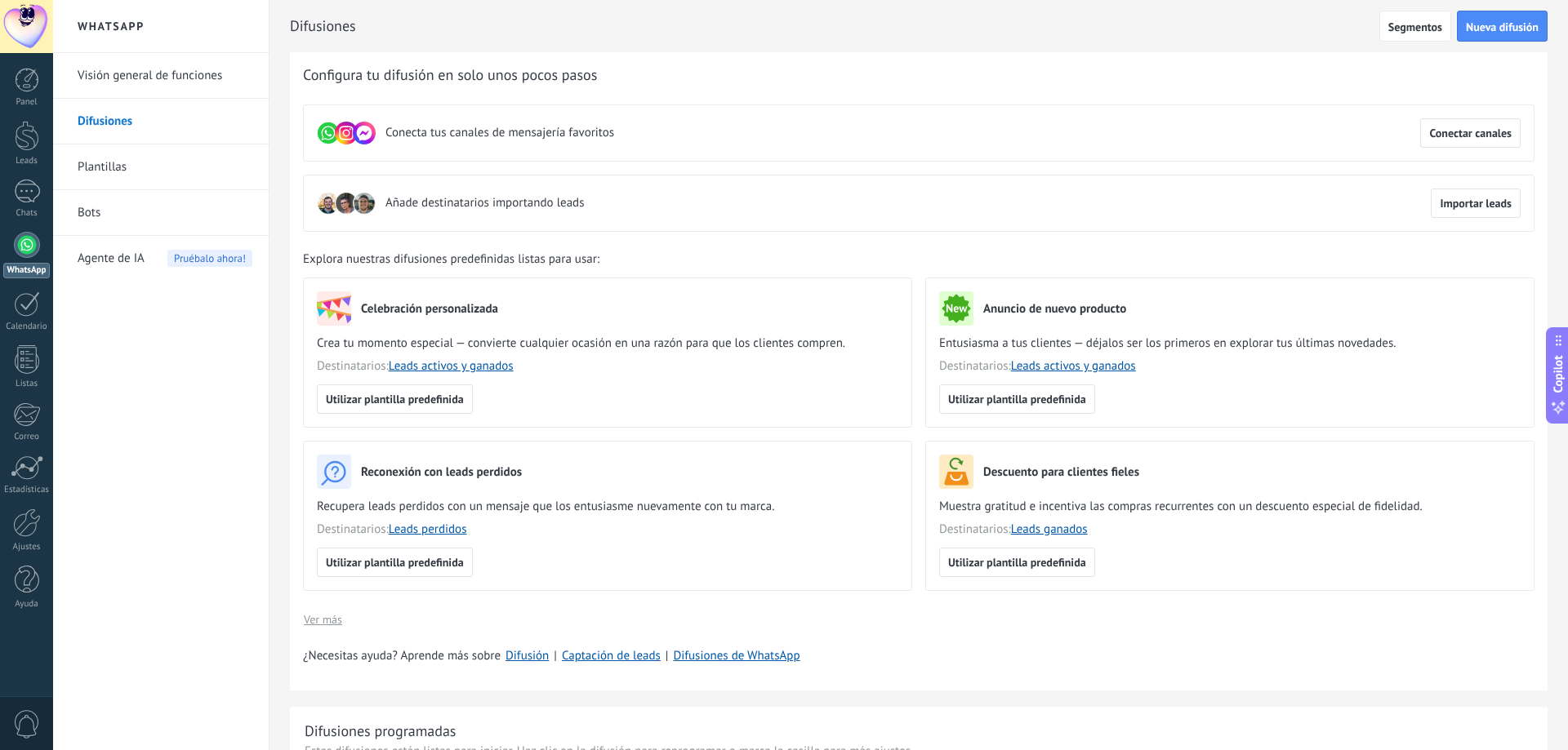
click at [99, 165] on link "Plantillas" at bounding box center [165, 167] width 175 height 46
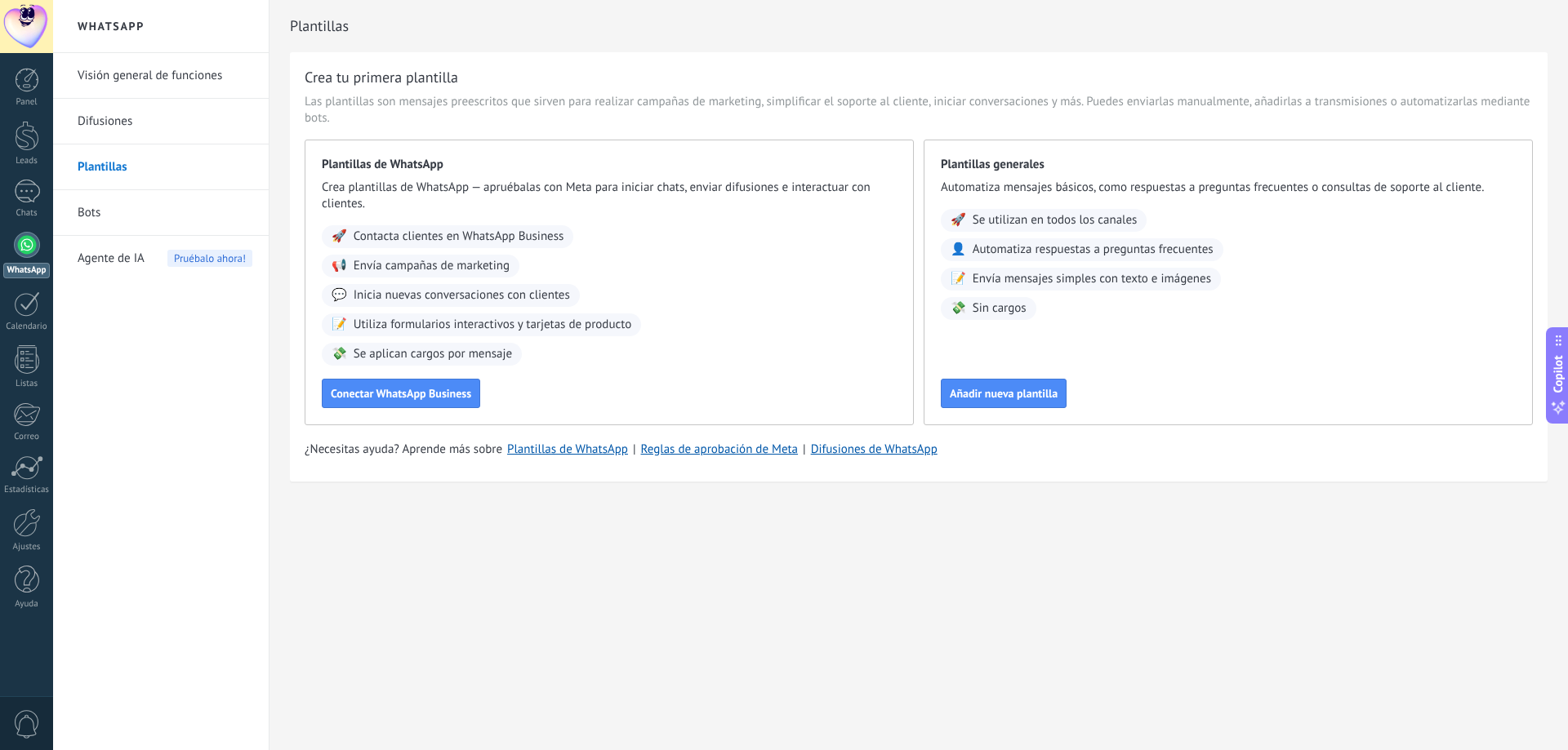
click at [132, 73] on link "Visión general de funciones" at bounding box center [165, 76] width 175 height 46
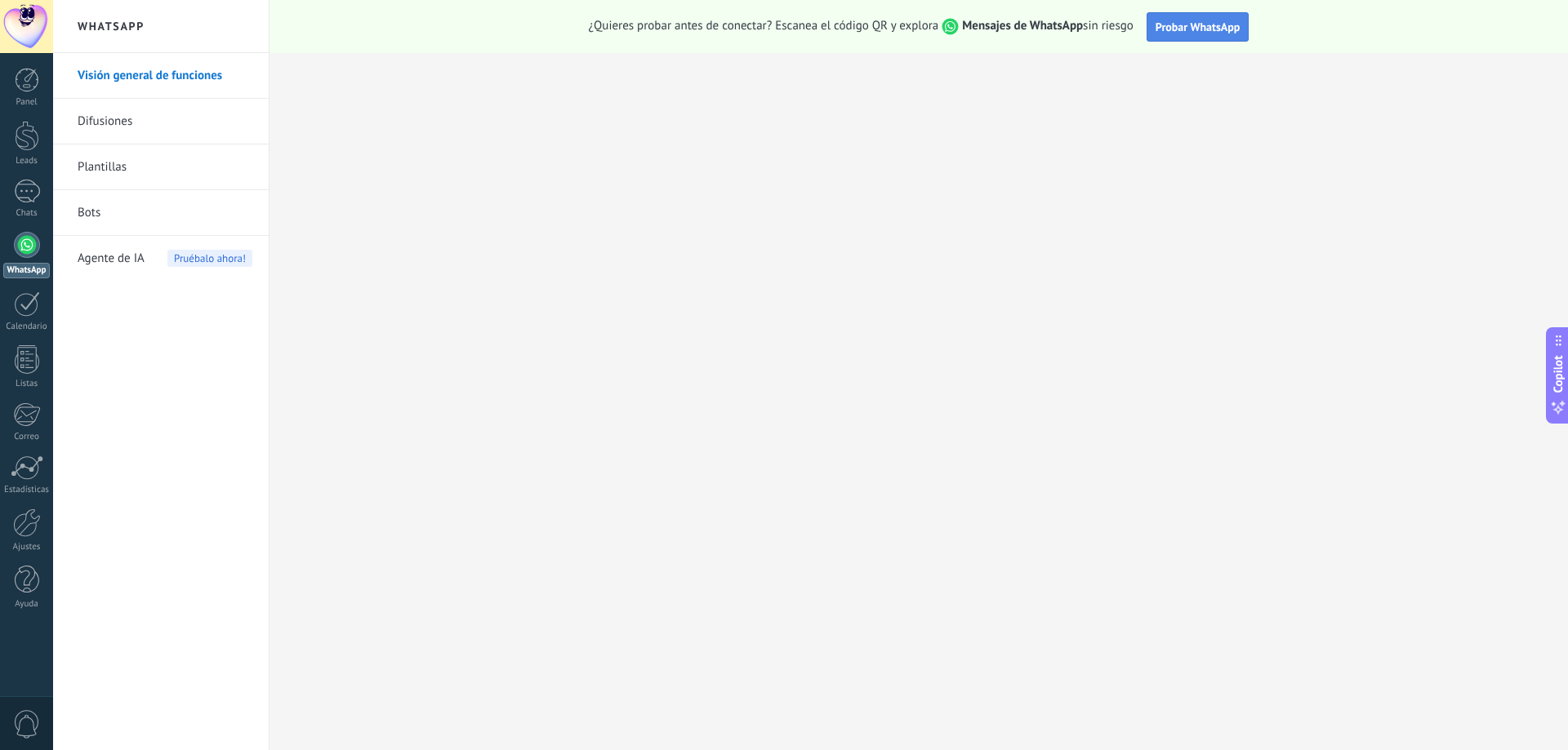
click at [1200, 27] on span "Probar WhatsApp" at bounding box center [1197, 27] width 85 height 15
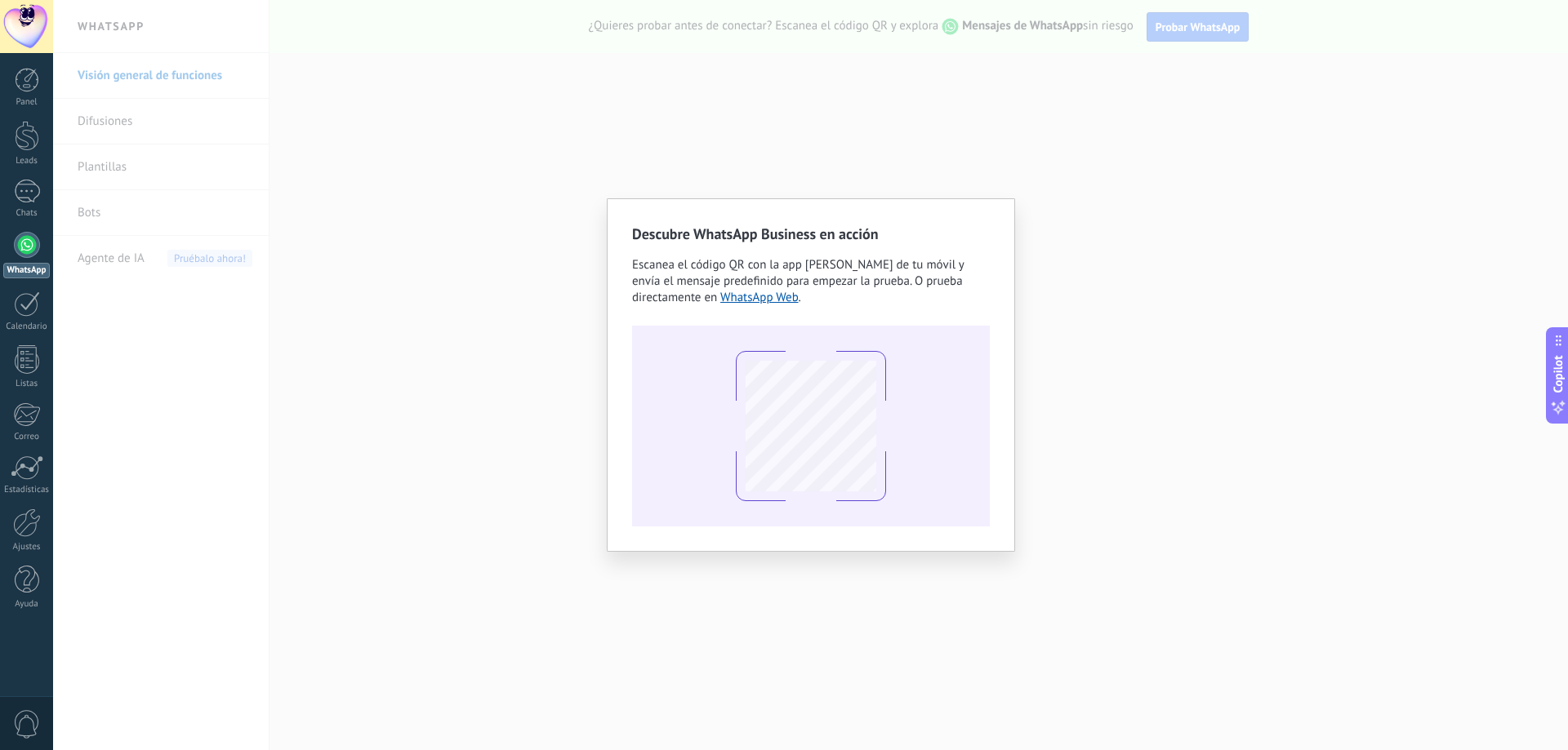
click at [400, 96] on div "Descubre WhatsApp Business en acción Escanea el código QR con la app [PERSON_NA…" at bounding box center [810, 375] width 1515 height 750
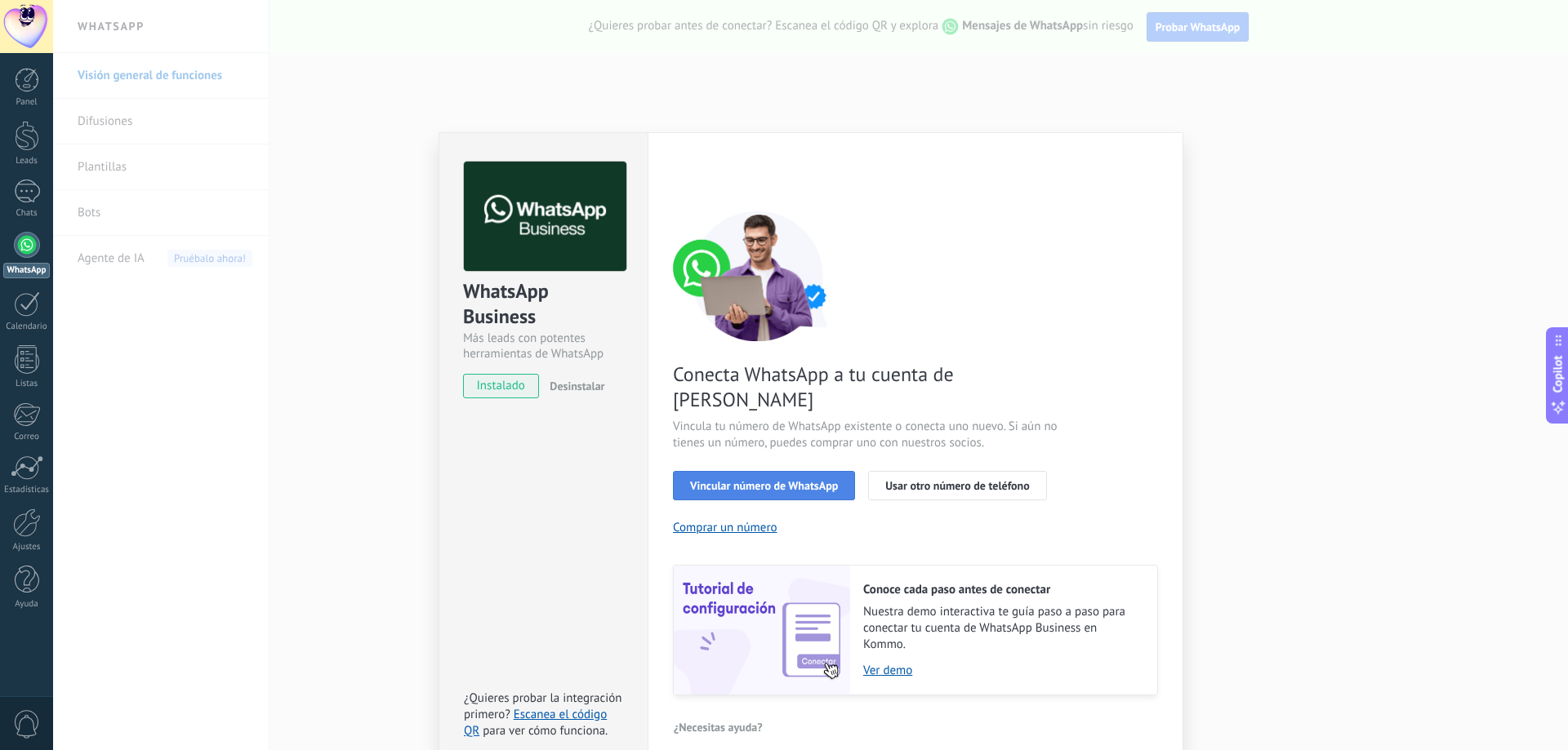
click at [806, 480] on span "Vincular número de WhatsApp" at bounding box center [764, 485] width 148 height 12
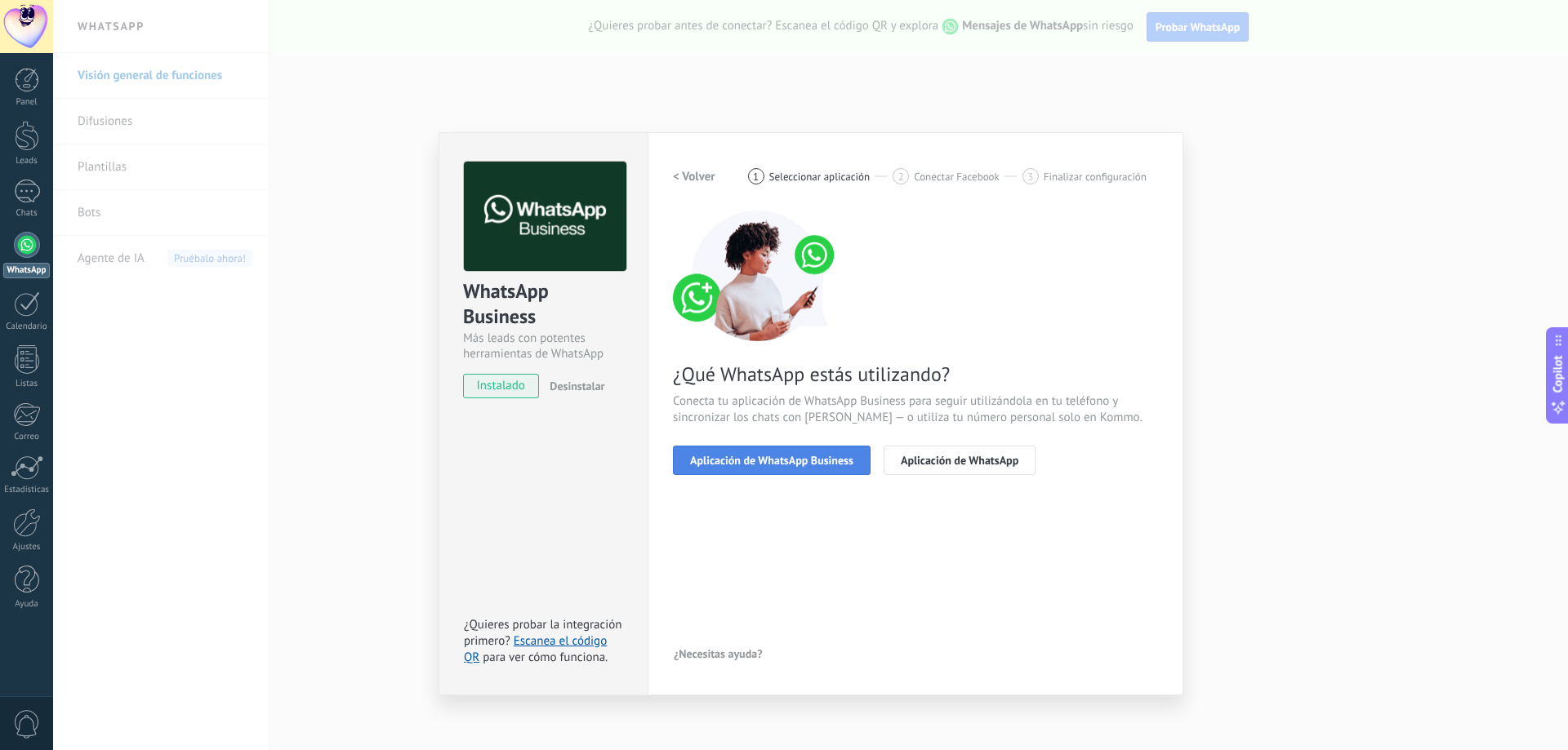
click at [799, 456] on span "Aplicación de WhatsApp Business" at bounding box center [771, 461] width 163 height 12
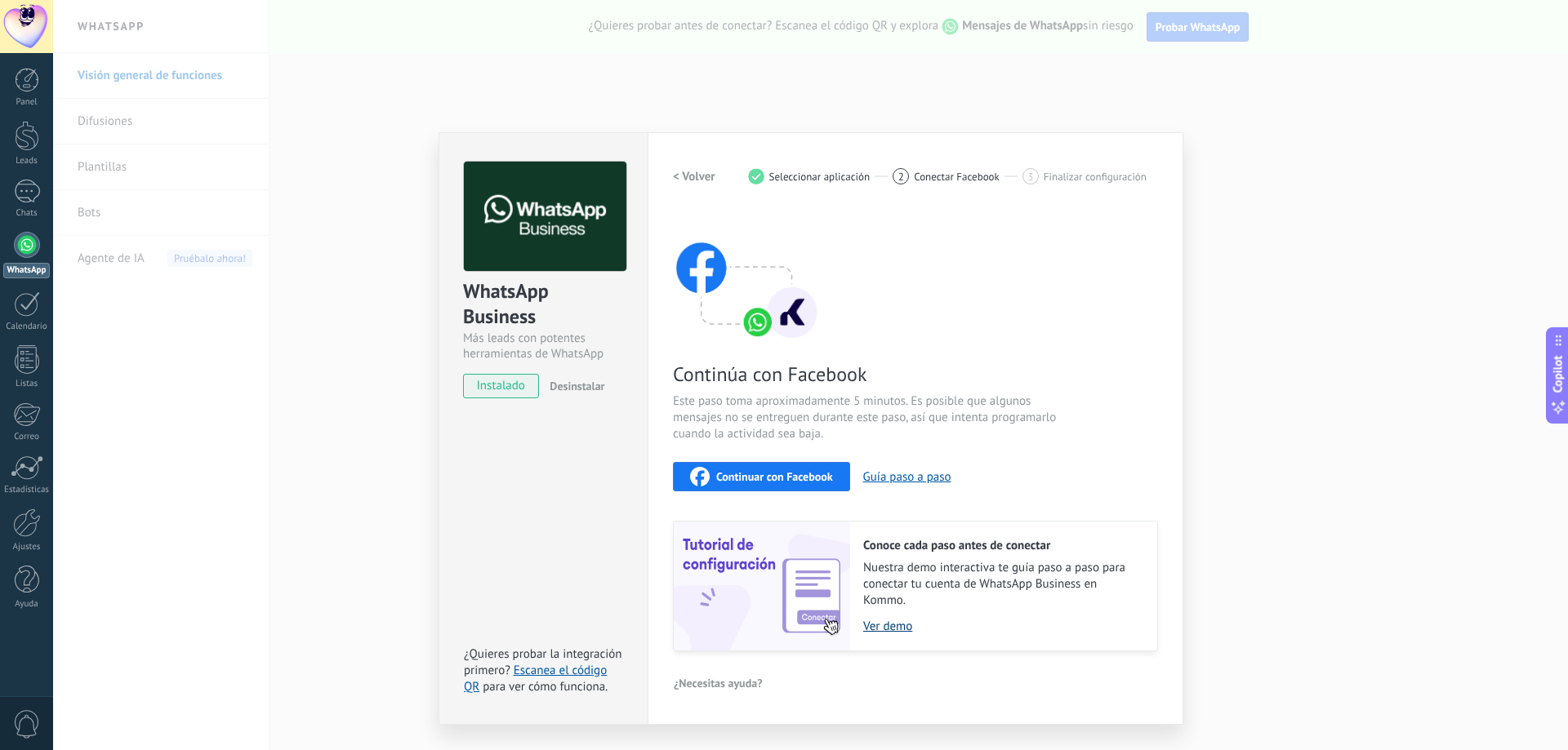
click at [892, 624] on link "Ver demo" at bounding box center [1002, 626] width 278 height 15
click at [591, 667] on link "Escanea el código QR" at bounding box center [535, 678] width 143 height 32
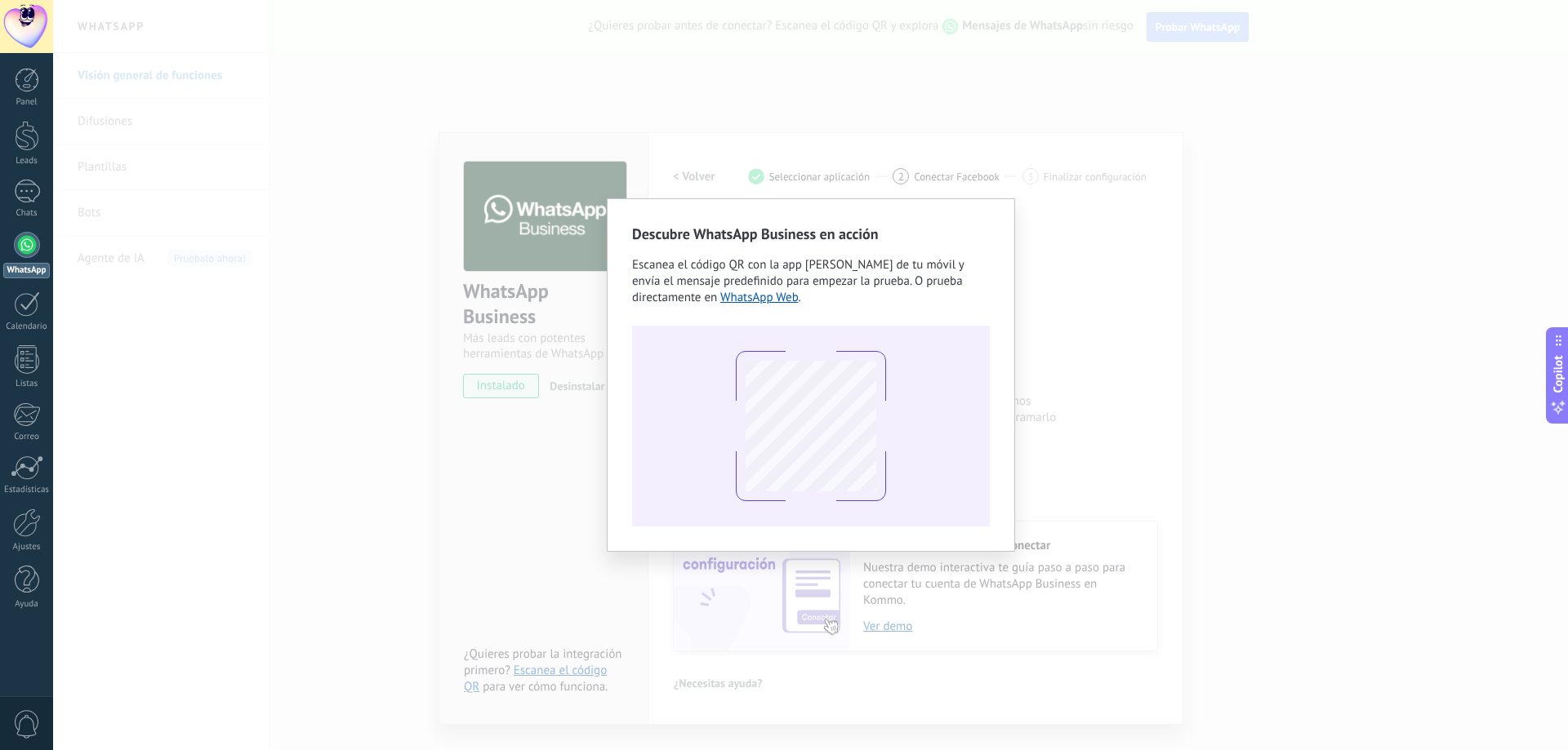
click at [1140, 289] on div "Descubre WhatsApp Business en acción Escanea el código QR con la app [PERSON_NA…" at bounding box center [810, 375] width 1515 height 750
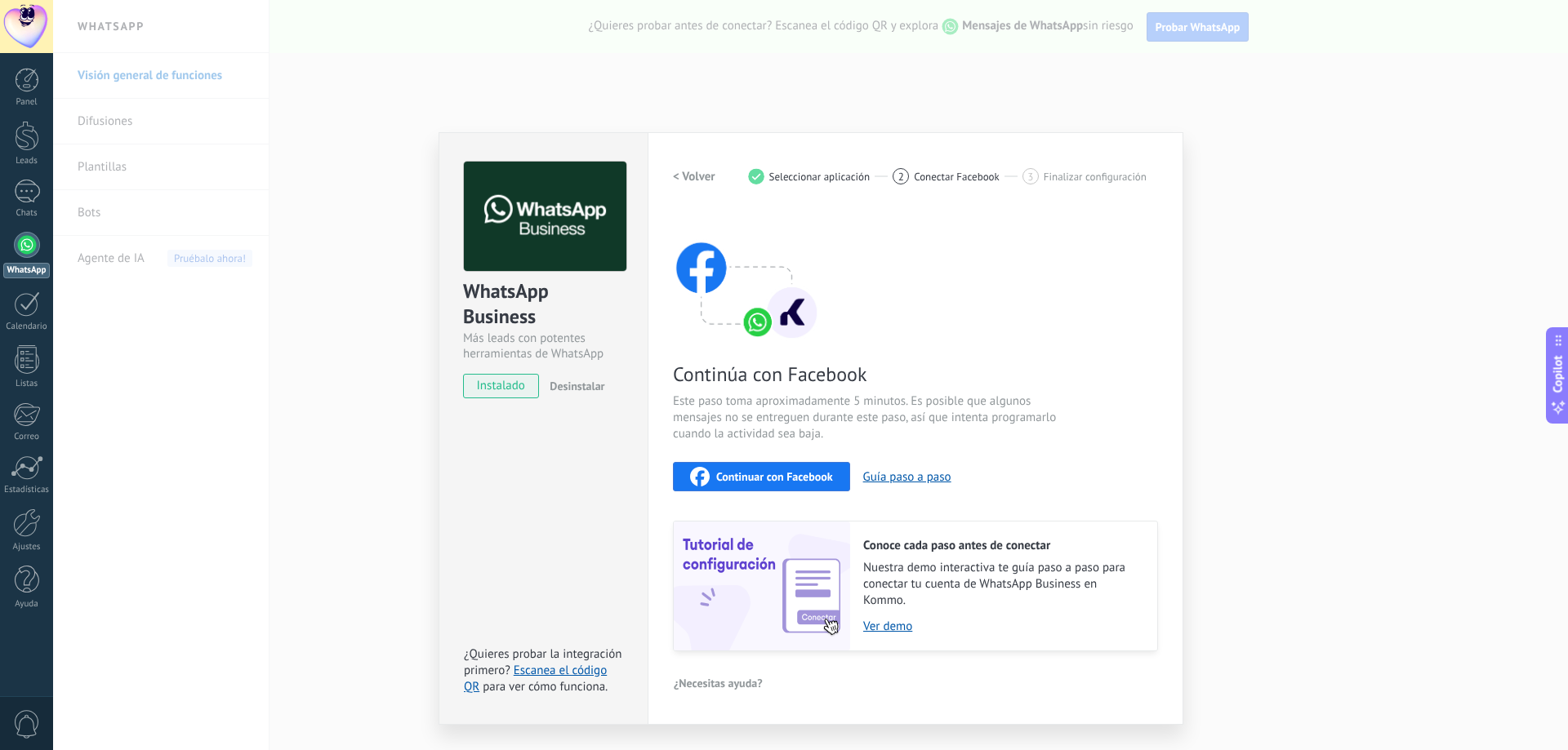
click at [579, 385] on span "Desinstalar" at bounding box center [577, 386] width 55 height 15
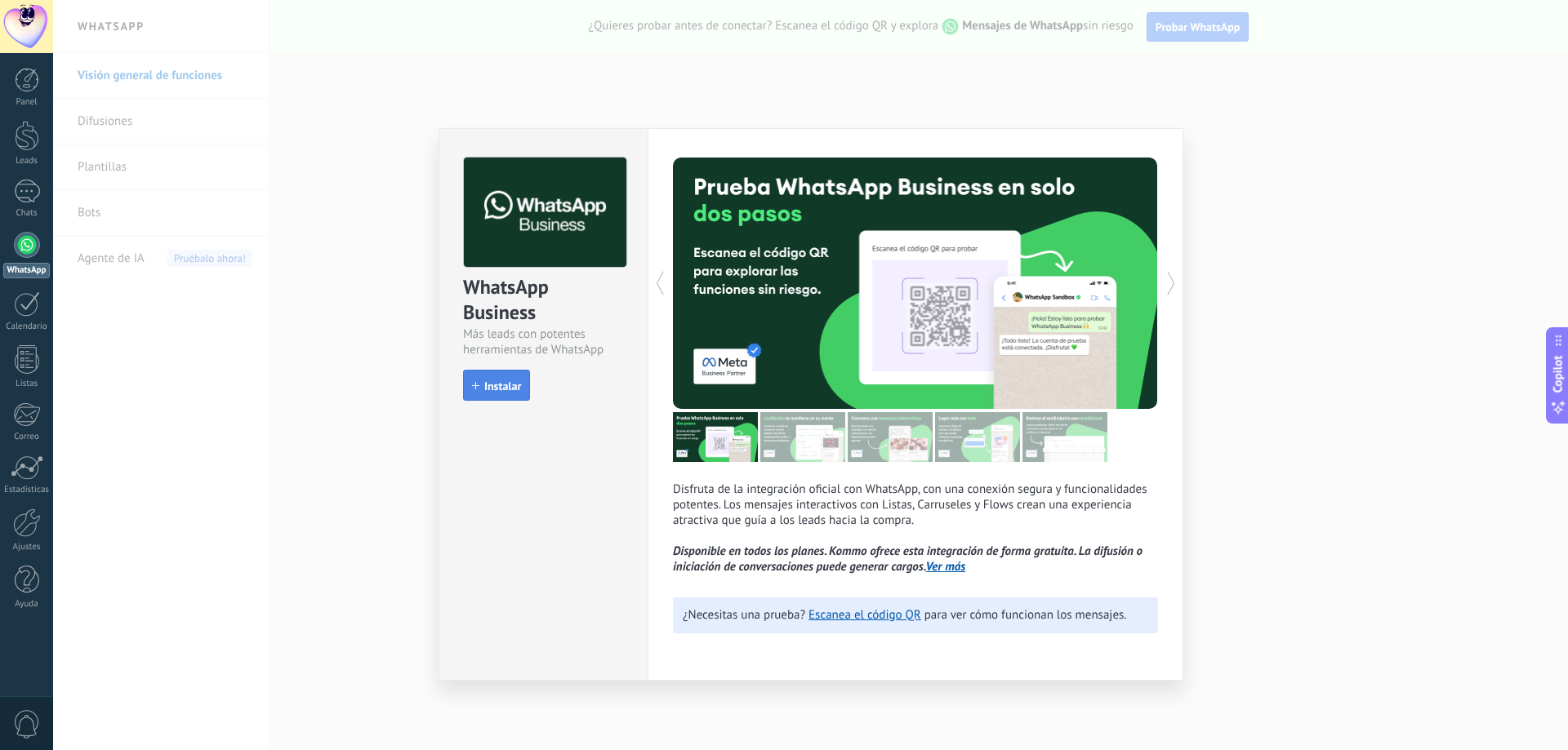
click at [499, 378] on button "Instalar" at bounding box center [497, 385] width 67 height 31
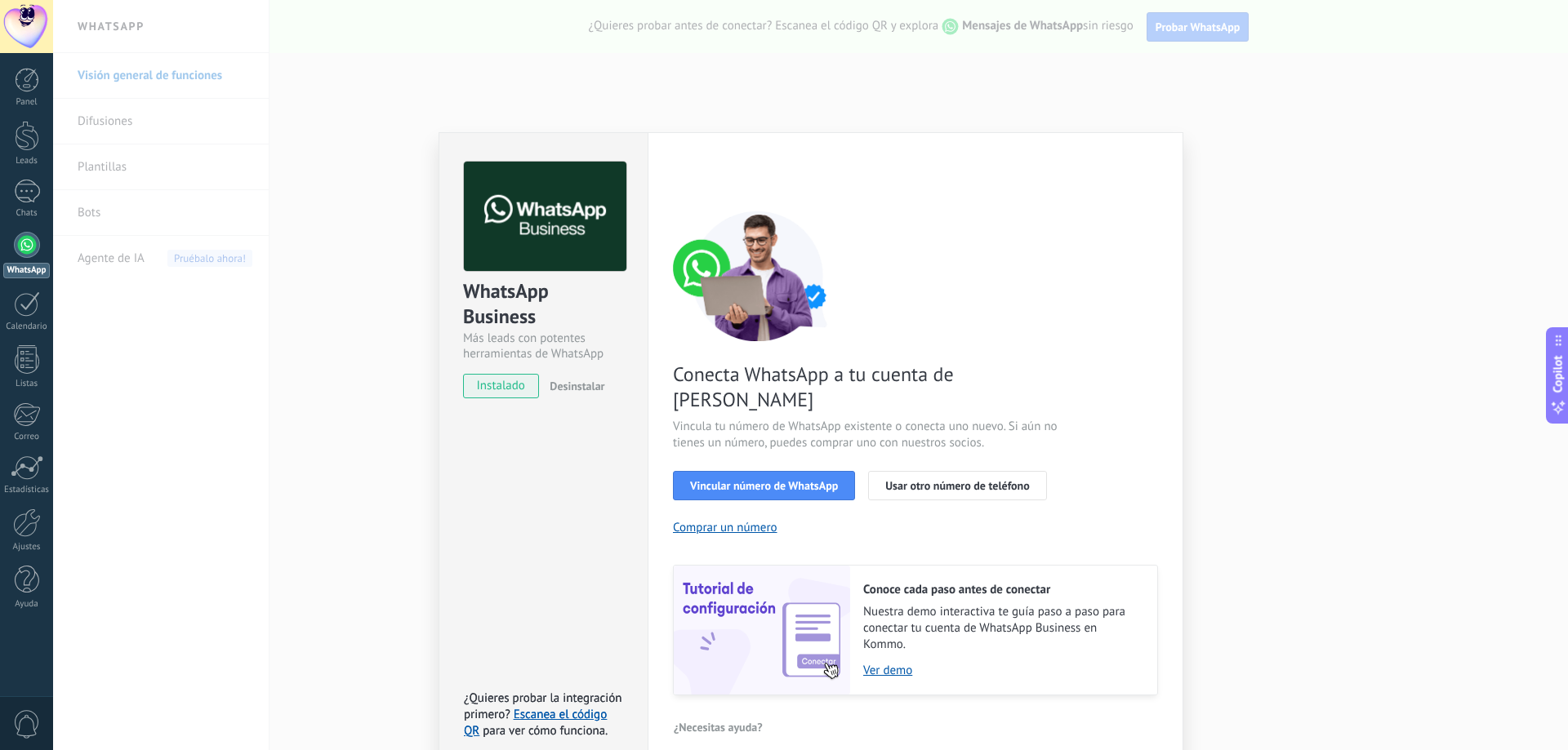
click at [573, 379] on button "Desinstalar" at bounding box center [573, 386] width 61 height 25
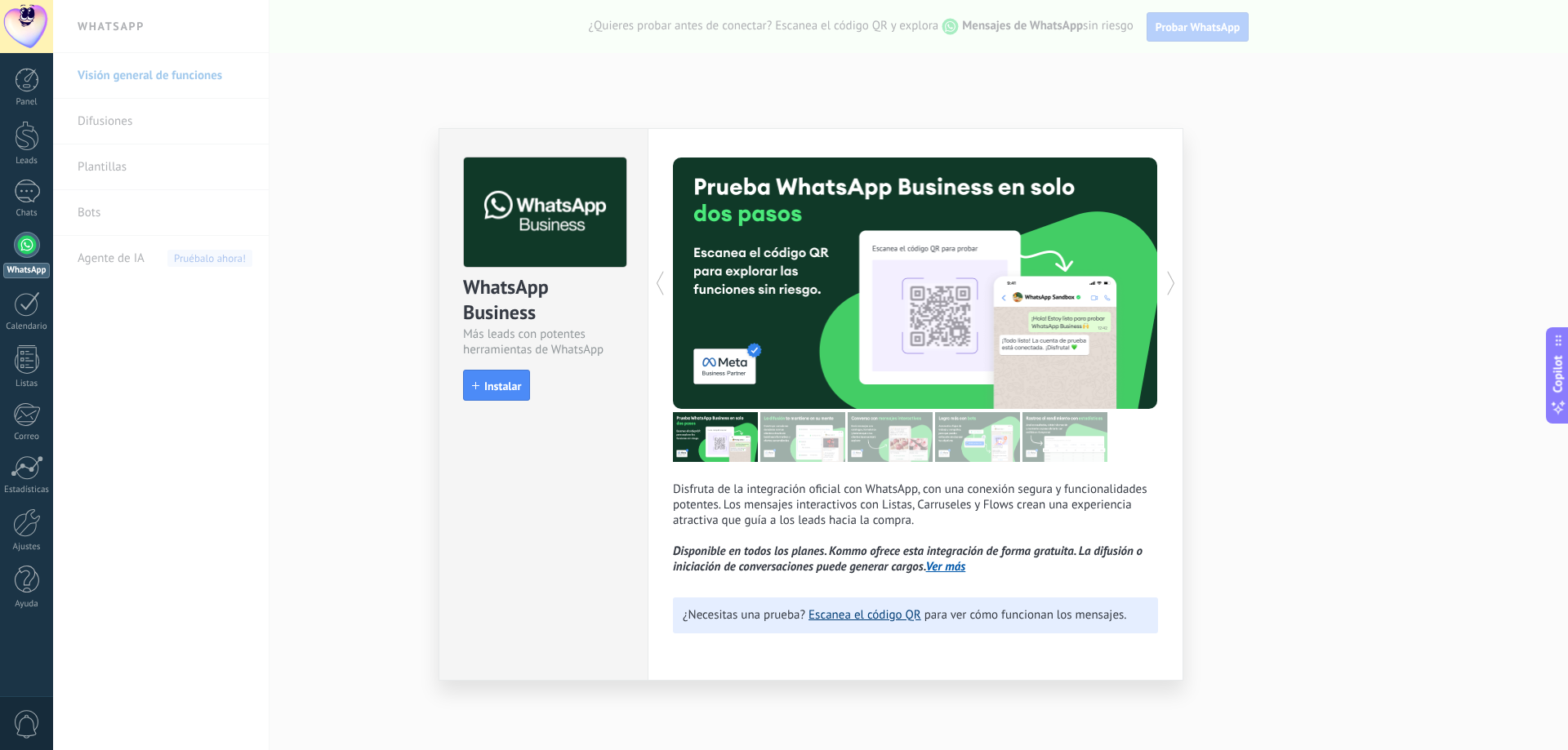
click at [887, 613] on link "Escanea el código QR" at bounding box center [865, 614] width 113 height 15
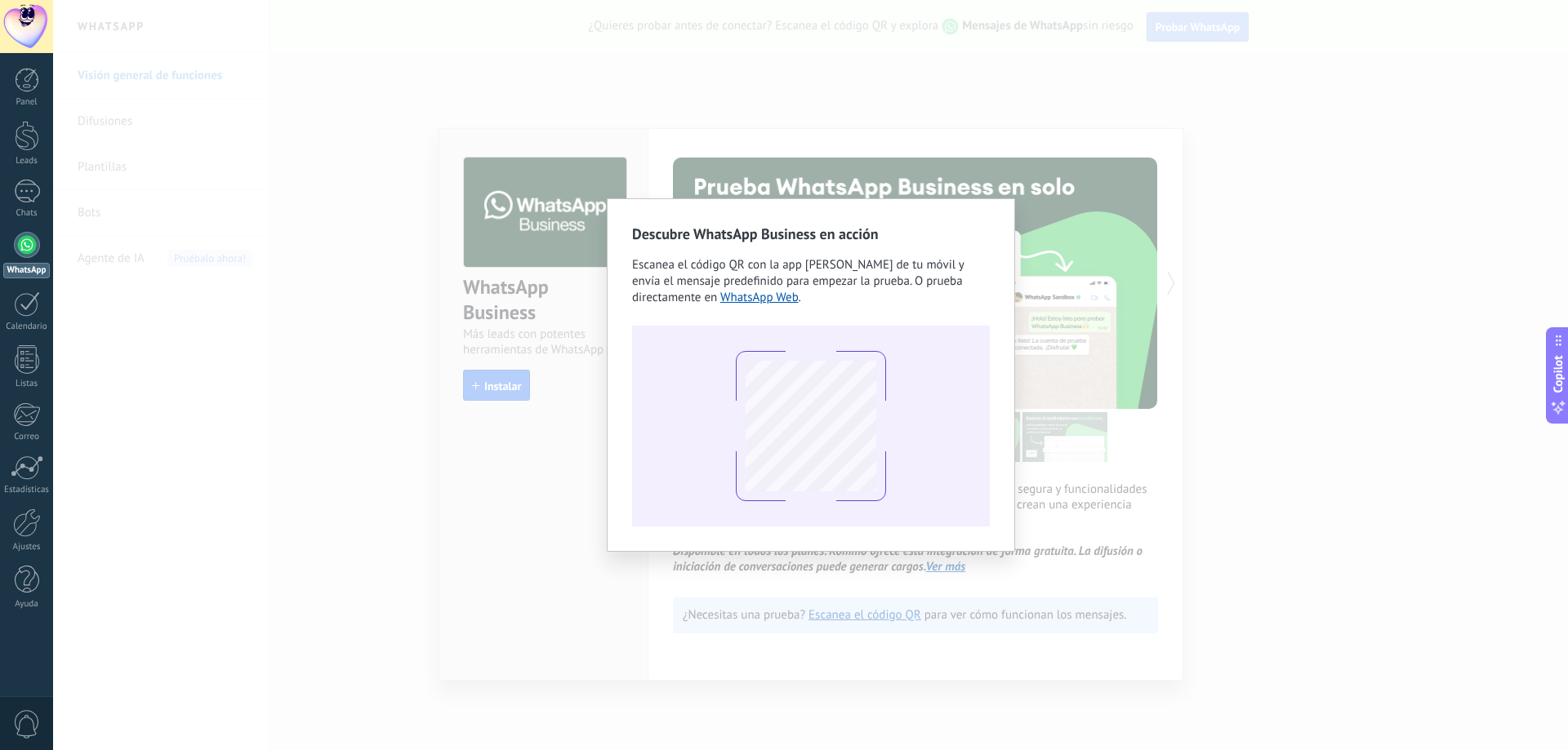
click at [1213, 312] on div "Descubre WhatsApp Business en acción Escanea el código QR con la app [PERSON_NA…" at bounding box center [810, 375] width 1515 height 750
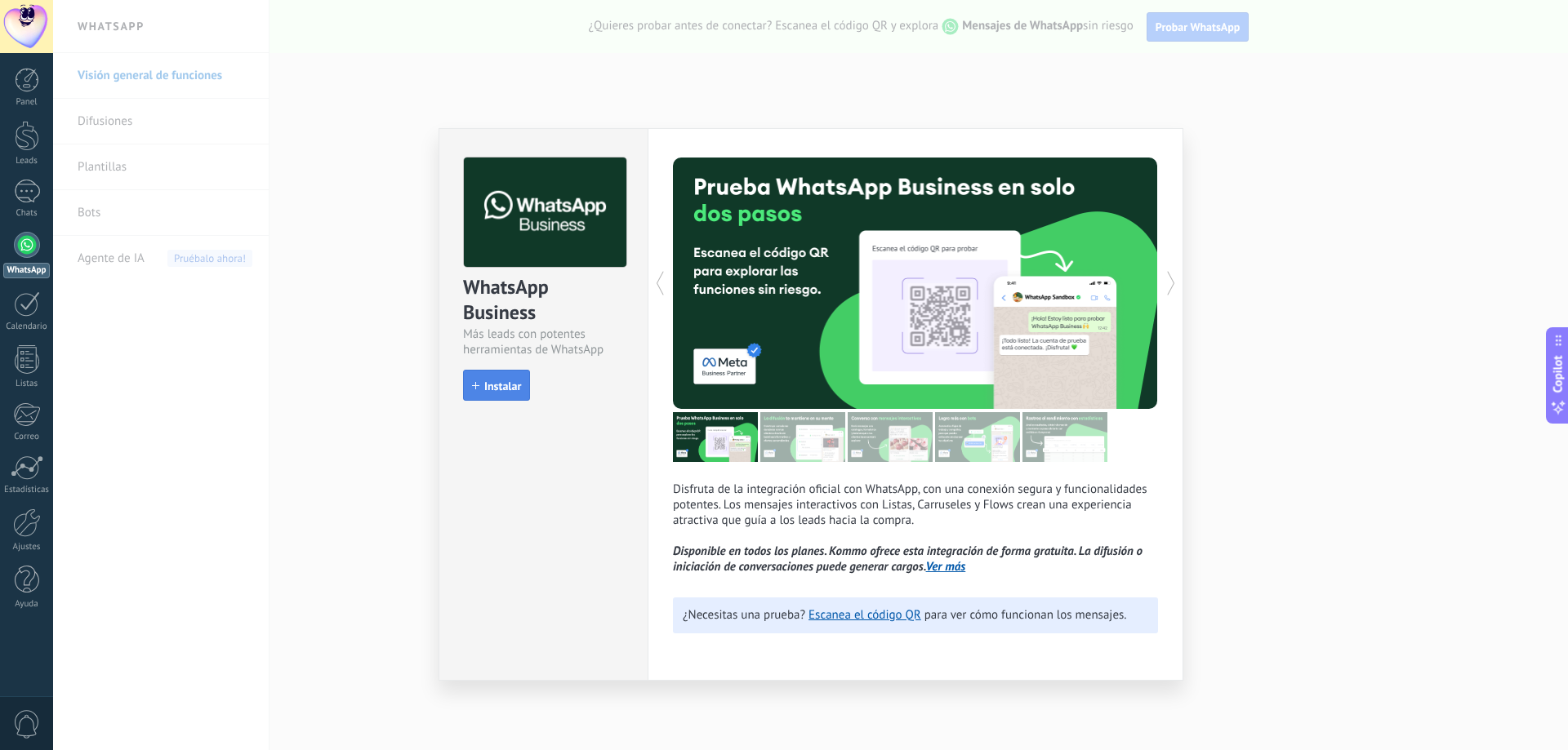
click at [510, 384] on span "Instalar" at bounding box center [503, 386] width 36 height 12
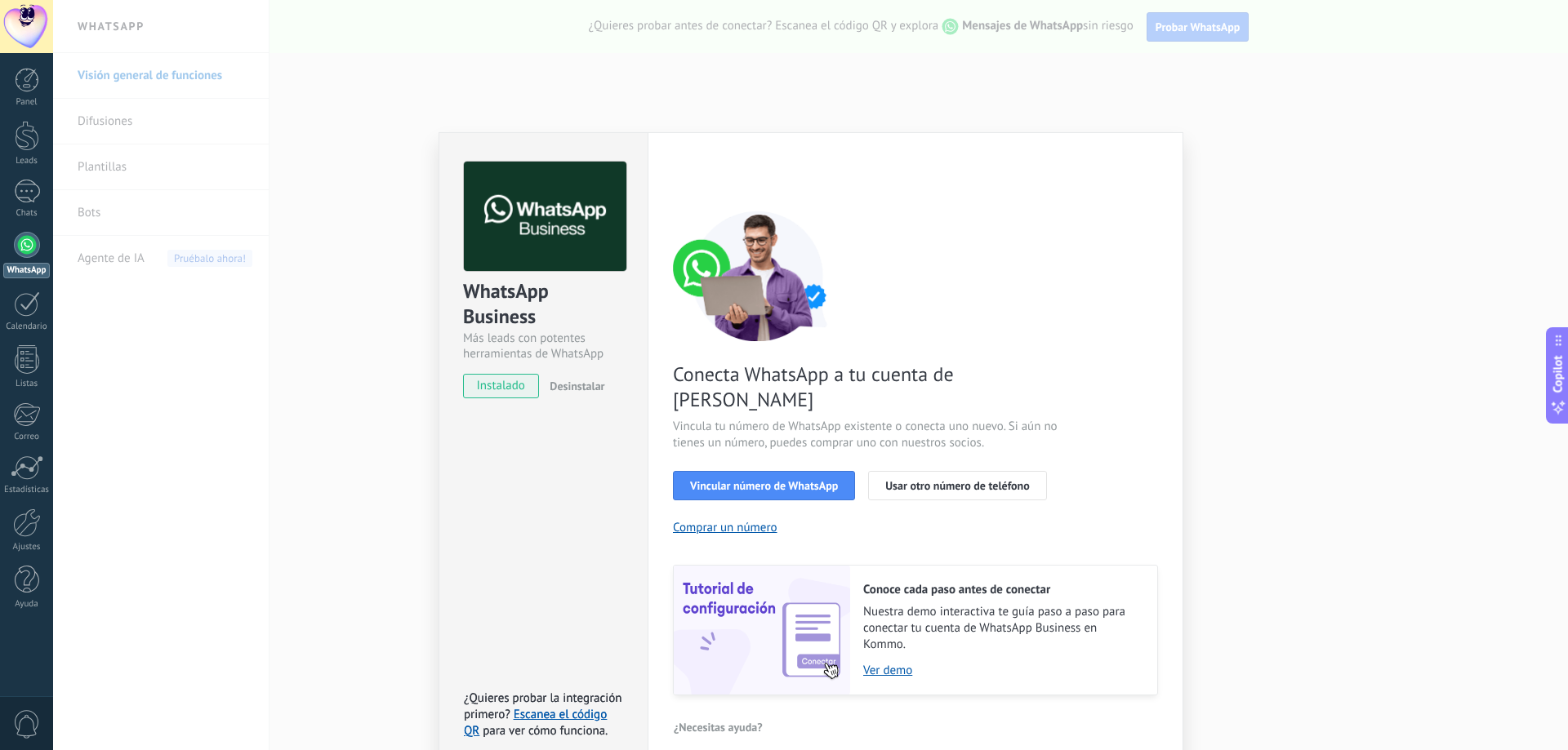
click at [390, 322] on div "WhatsApp Business Más leads con potentes herramientas de WhatsApp instalado Des…" at bounding box center [810, 375] width 1515 height 750
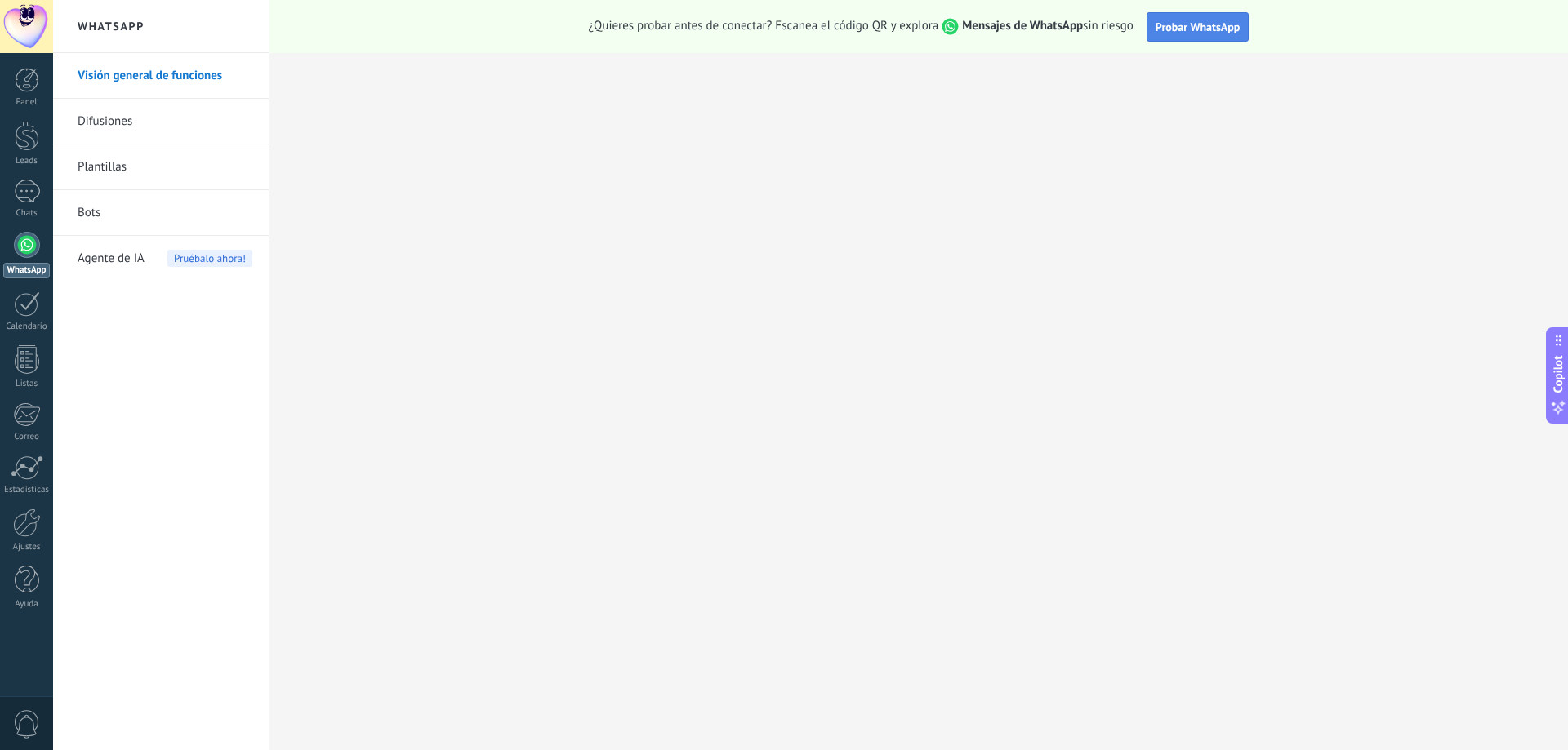
click at [1207, 26] on span "Probar WhatsApp" at bounding box center [1197, 27] width 85 height 15
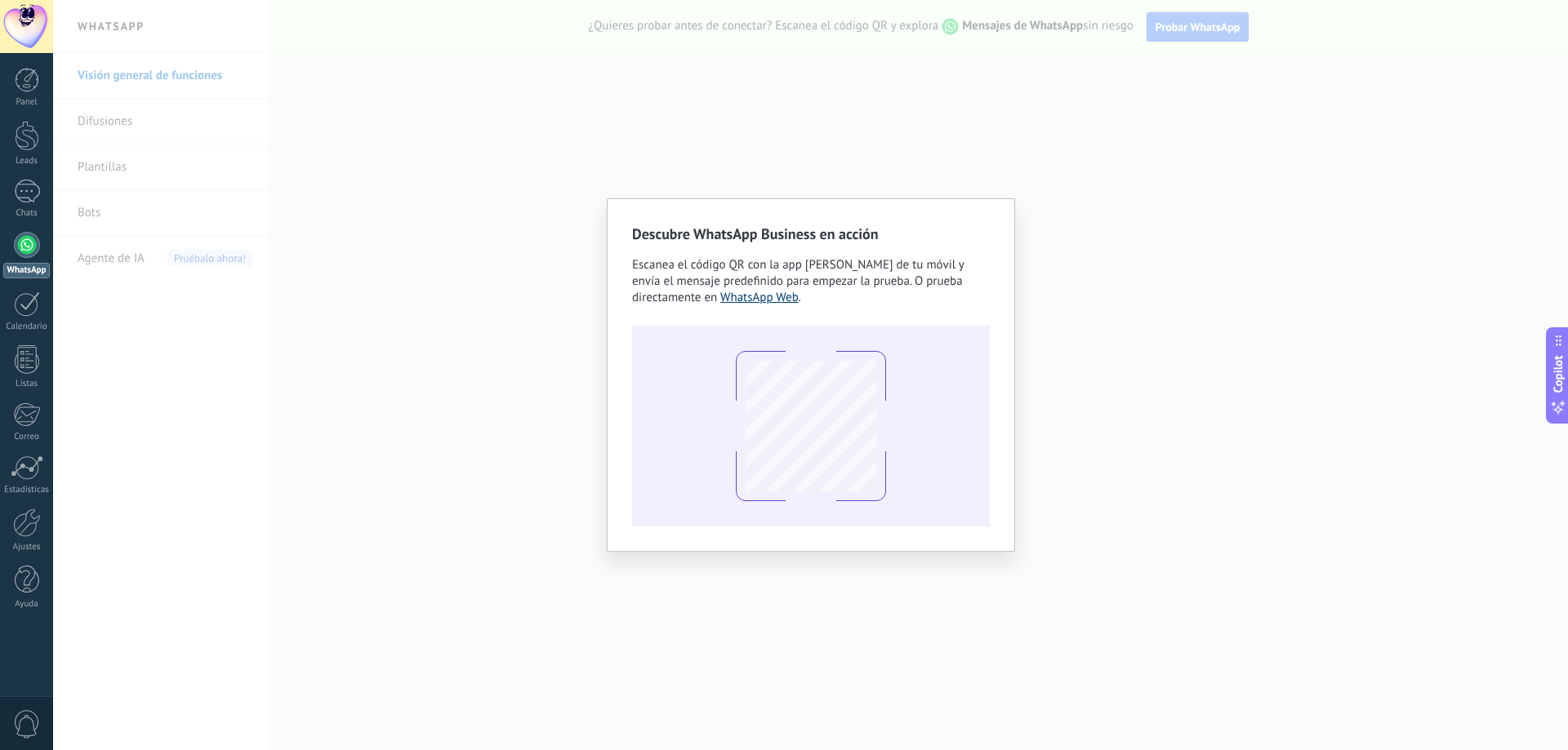
click at [769, 298] on link "WhatsApp Web" at bounding box center [759, 297] width 78 height 15
click at [1148, 283] on div "Descubre WhatsApp Business en acción Escanea el código QR con la app [PERSON_NA…" at bounding box center [810, 375] width 1515 height 750
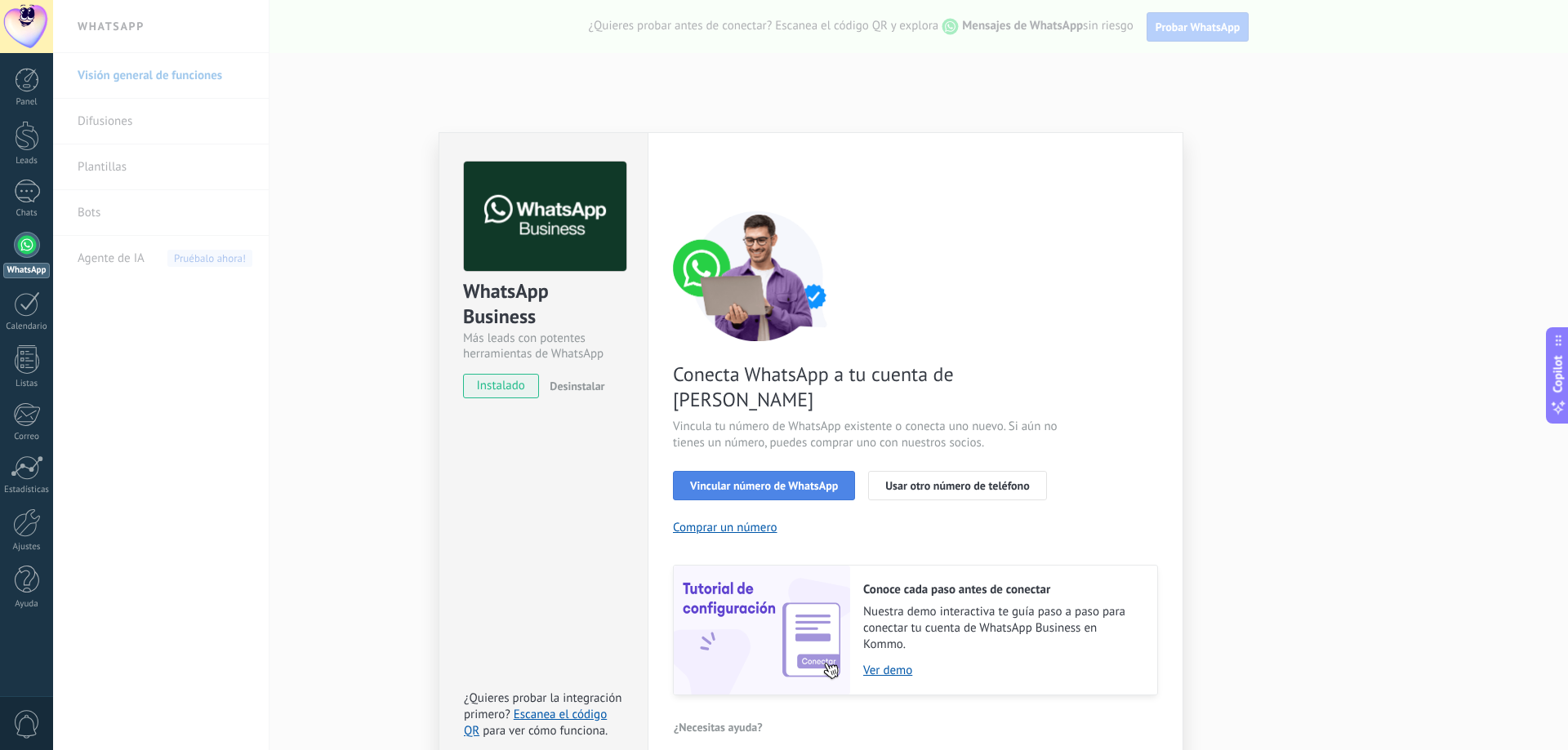
click at [776, 480] on span "Vincular número de WhatsApp" at bounding box center [764, 485] width 148 height 12
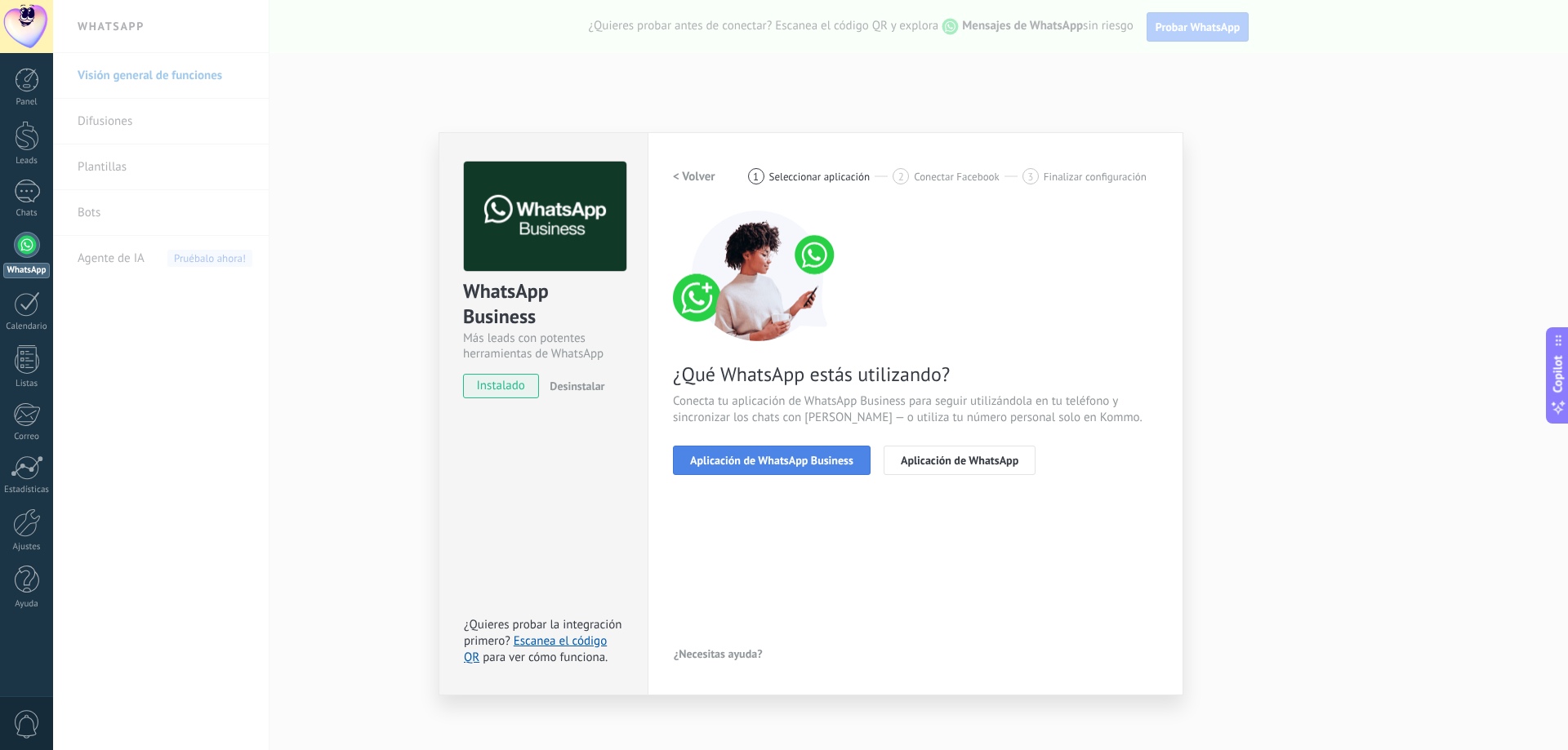
click at [824, 455] on span "Aplicación de WhatsApp Business" at bounding box center [771, 461] width 163 height 12
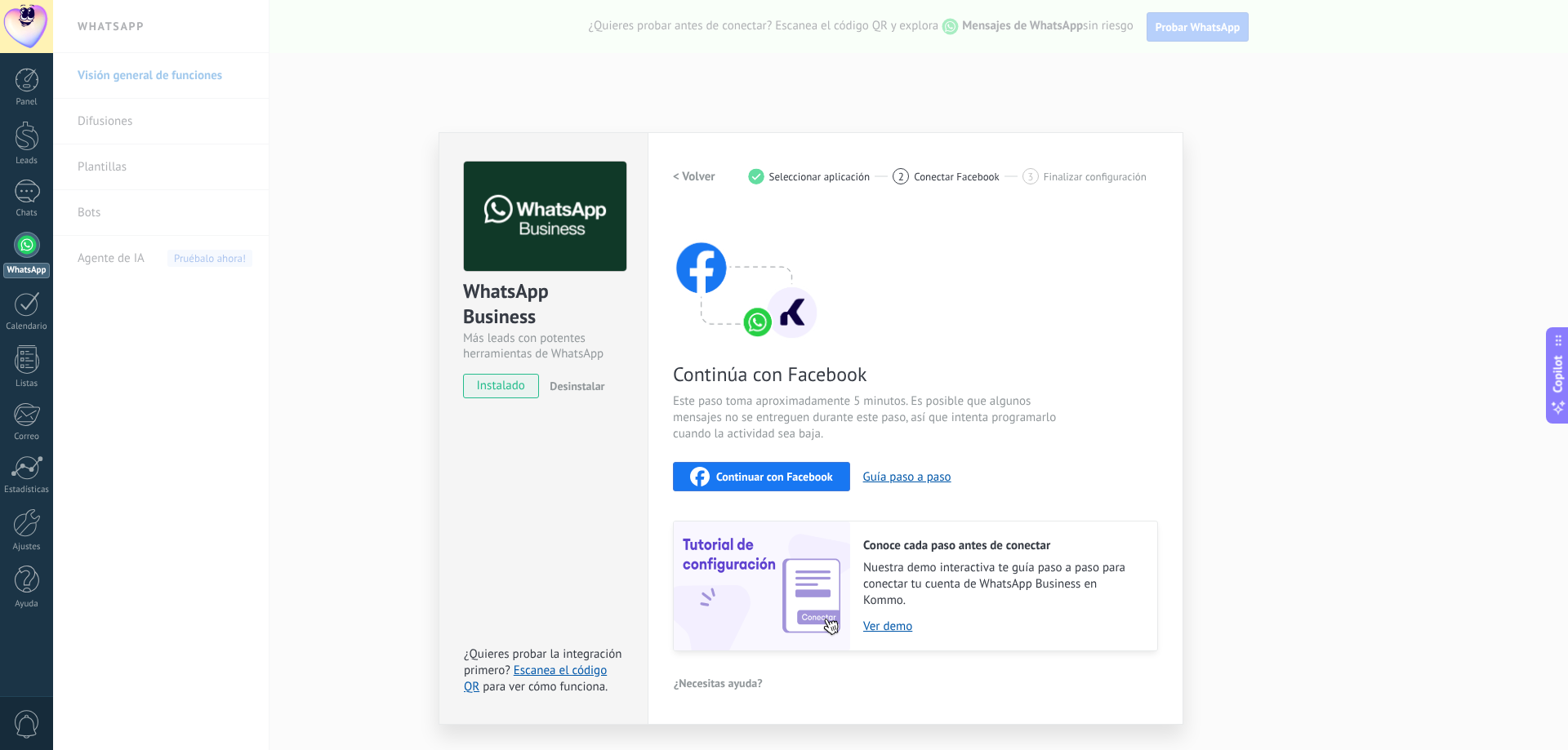
click at [779, 479] on span "Continuar con Facebook" at bounding box center [775, 477] width 117 height 12
click at [1328, 289] on div "WhatsApp Business Más leads con potentes herramientas de WhatsApp instalado Des…" at bounding box center [810, 375] width 1515 height 750
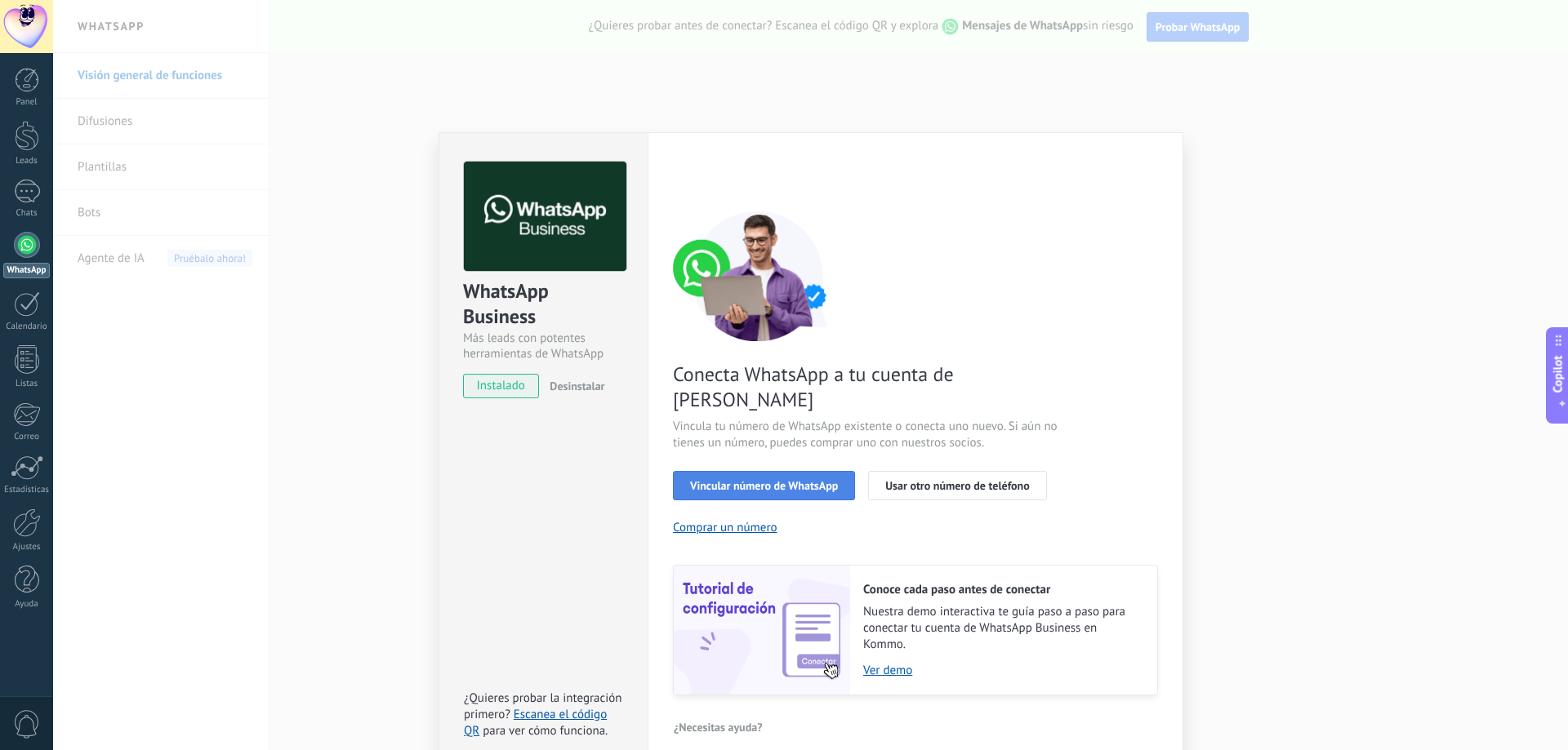
click at [792, 471] on button "Vincular número de WhatsApp" at bounding box center [764, 486] width 182 height 29
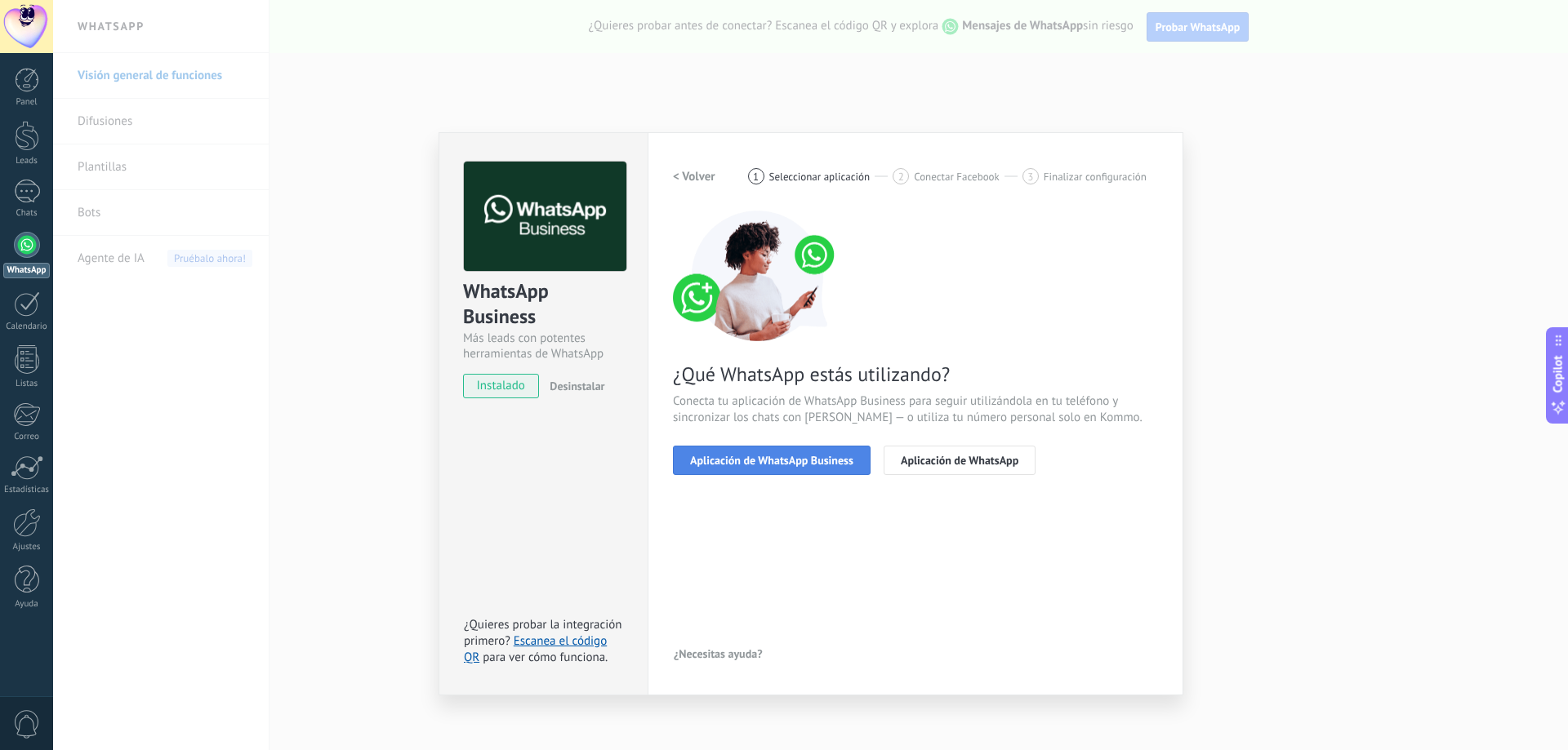
click at [818, 459] on span "Aplicación de WhatsApp Business" at bounding box center [771, 461] width 163 height 12
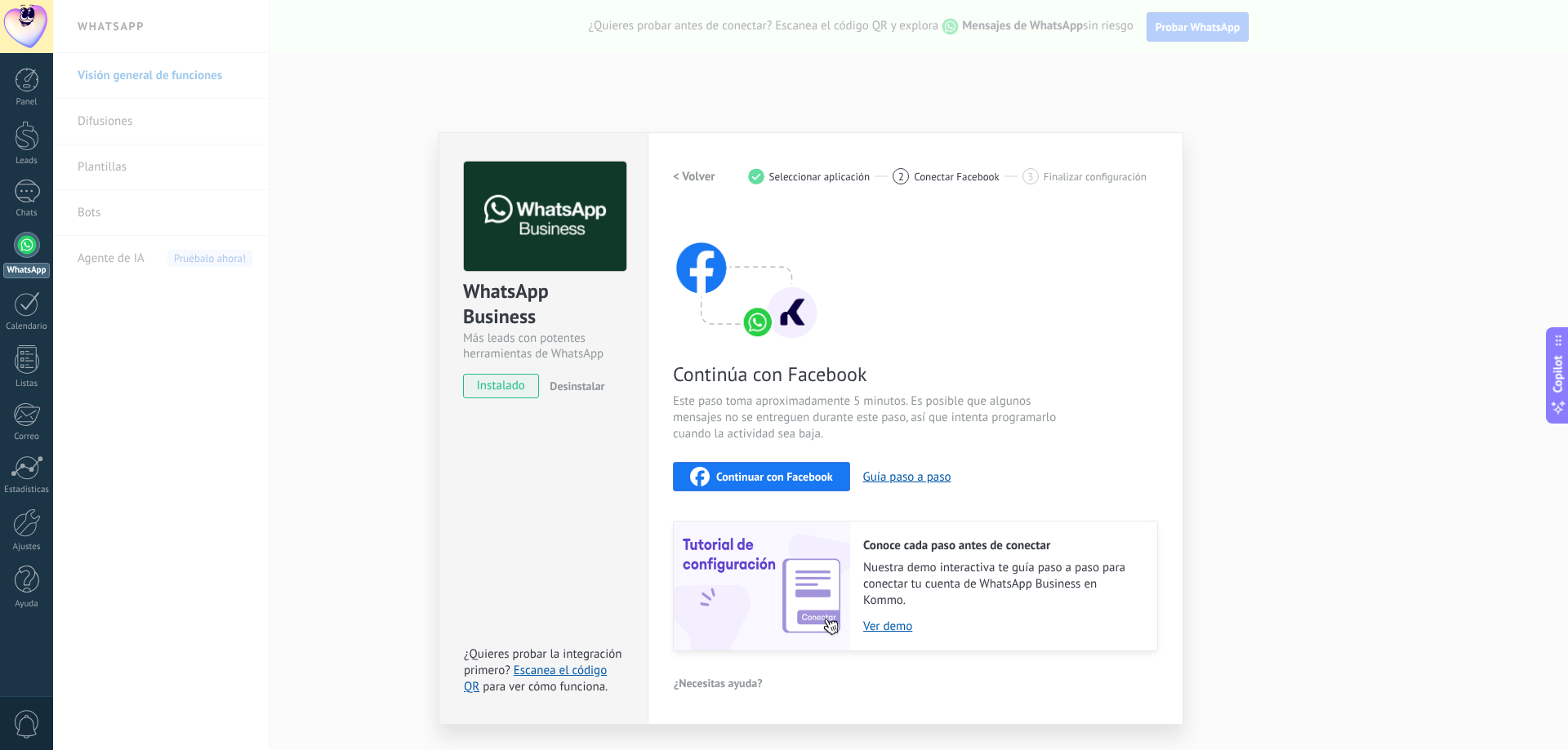
click at [811, 474] on span "Continuar con Facebook" at bounding box center [775, 477] width 117 height 12
click at [1400, 92] on div "WhatsApp Business Más leads con potentes herramientas de WhatsApp instalado Des…" at bounding box center [810, 375] width 1515 height 750
